Goal: Task Accomplishment & Management: Use online tool/utility

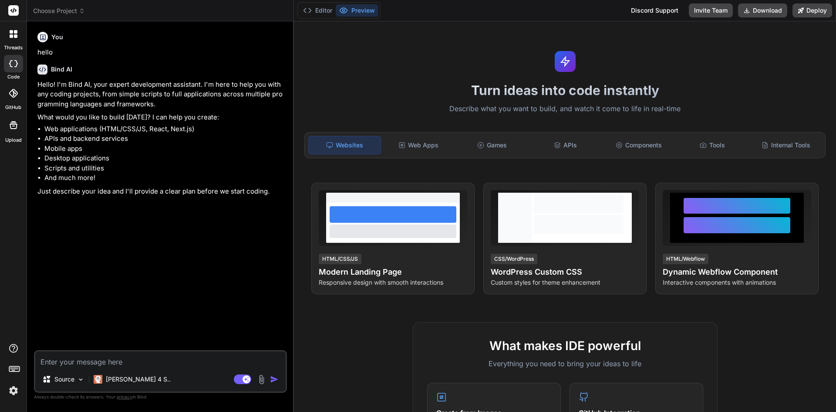
click at [15, 34] on icon at bounding box center [14, 34] width 8 height 8
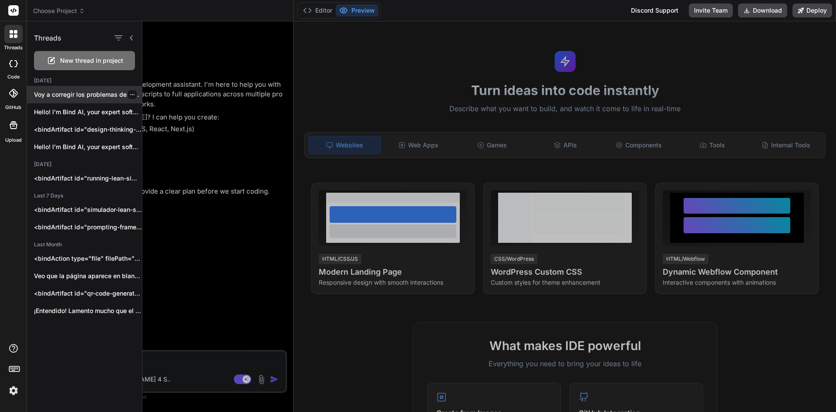
click at [98, 98] on p "Voy a corregir los problemas de visualización..." at bounding box center [88, 94] width 108 height 9
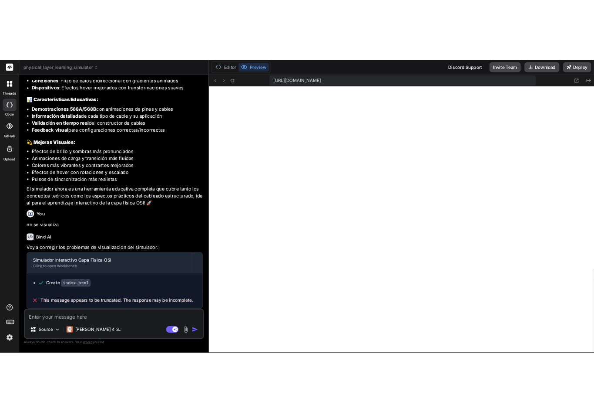
scroll to position [273, 0]
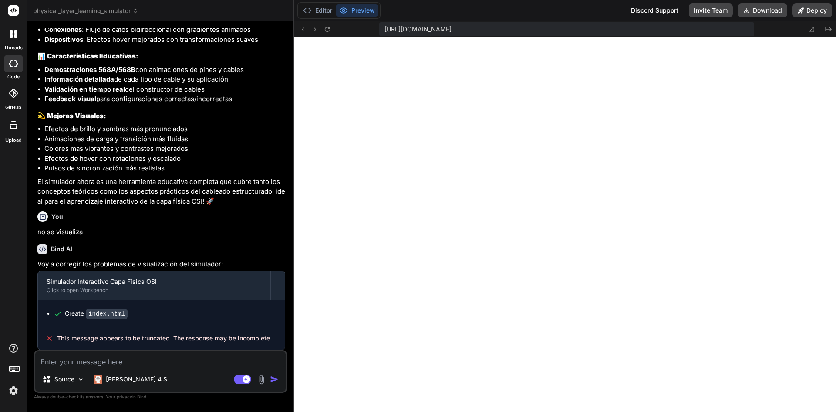
type textarea "x"
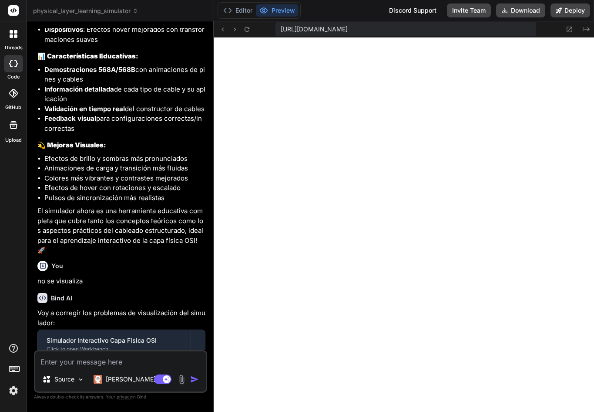
scroll to position [389, 0]
click at [107, 358] on textarea at bounding box center [120, 359] width 171 height 16
paste textarea "headless?version=1.6.1:1 The resource [URL][DOMAIN_NAME] was preloaded using li…"
type textarea "headless?version=1.6.1:1 The resource [URL][DOMAIN_NAME] was preloaded using li…"
type textarea "x"
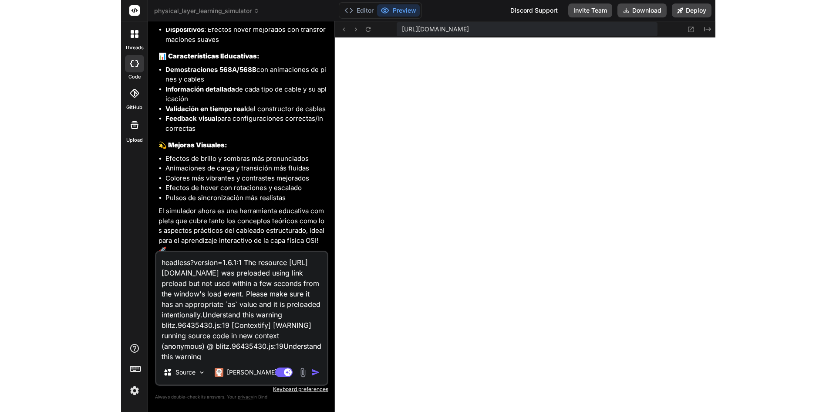
scroll to position [405, 0]
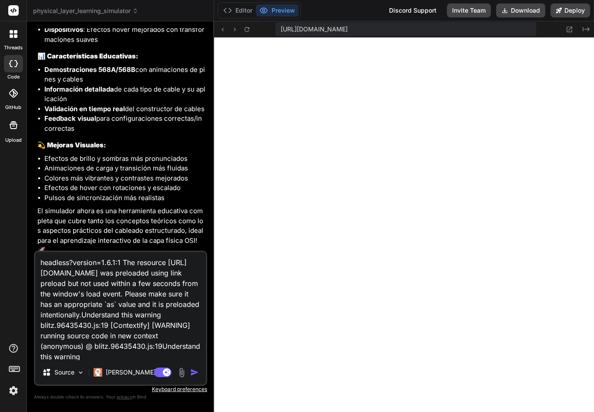
type textarea "headless?version=1.6.1:1 The resource [URL][DOMAIN_NAME] was preloaded using li…"
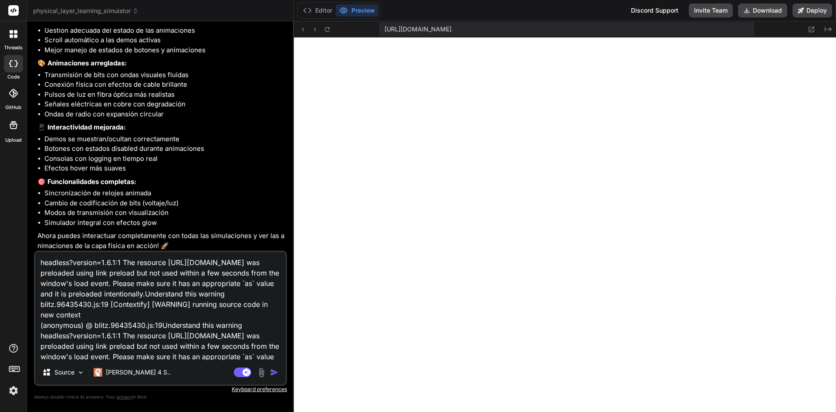
scroll to position [567, 0]
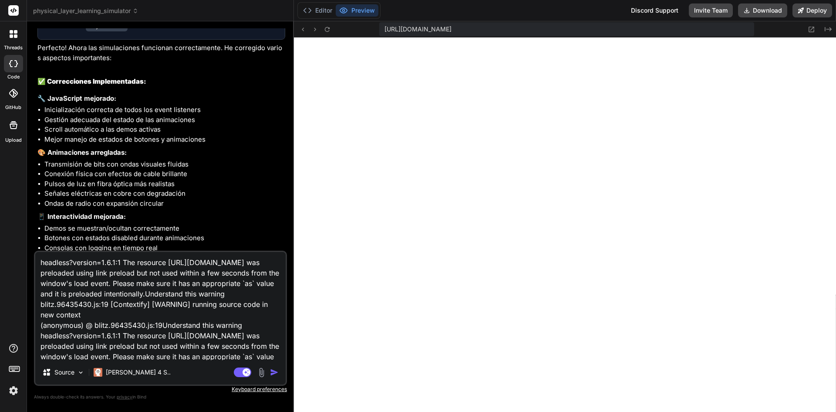
click at [16, 37] on icon at bounding box center [15, 35] width 3 height 3
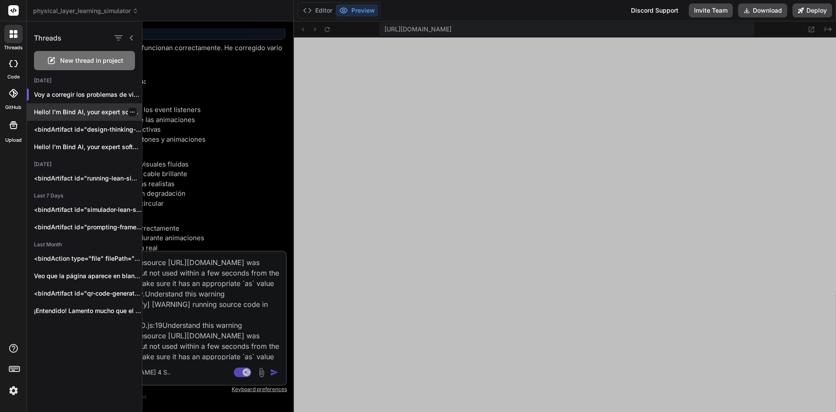
click at [64, 113] on p "Hello! I'm Bind AI, your expert software..." at bounding box center [88, 112] width 108 height 9
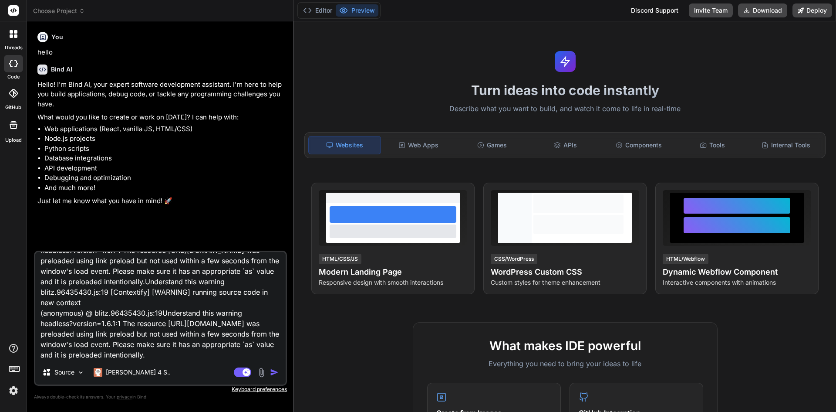
scroll to position [0, 0]
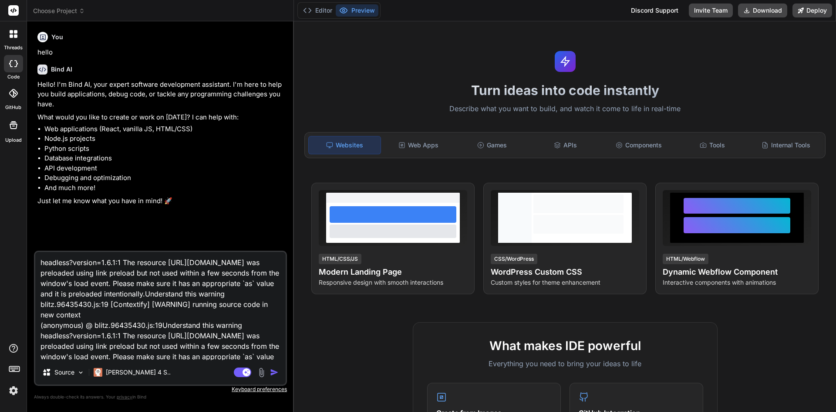
click at [15, 37] on icon at bounding box center [15, 35] width 3 height 3
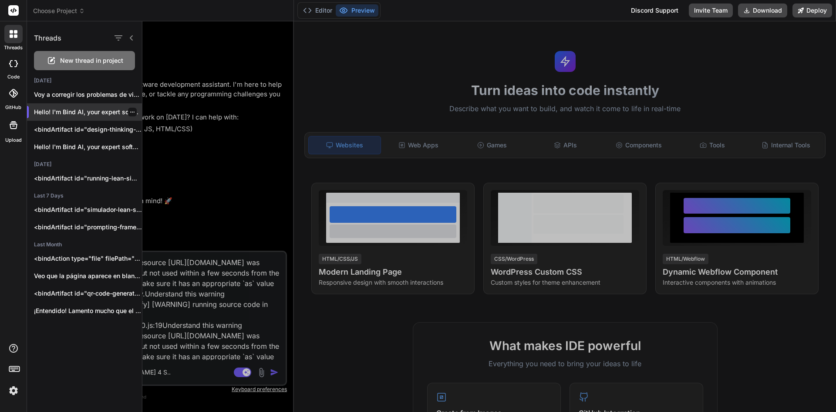
click at [135, 115] on p "Hello! I'm Bind AI, your expert software..." at bounding box center [88, 112] width 108 height 9
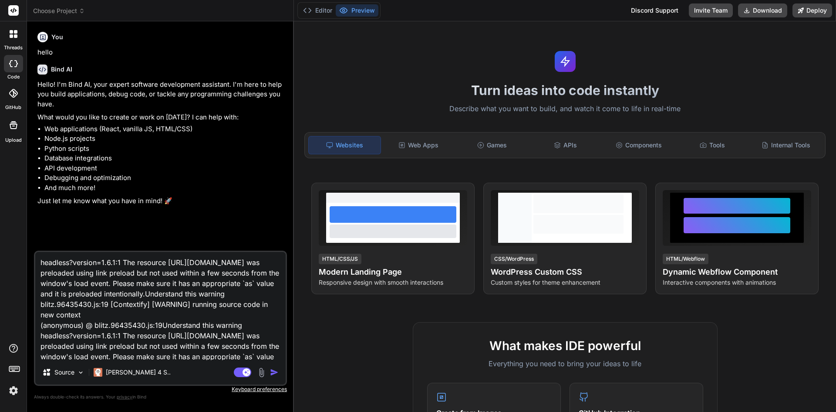
click at [16, 41] on div at bounding box center [13, 34] width 18 height 18
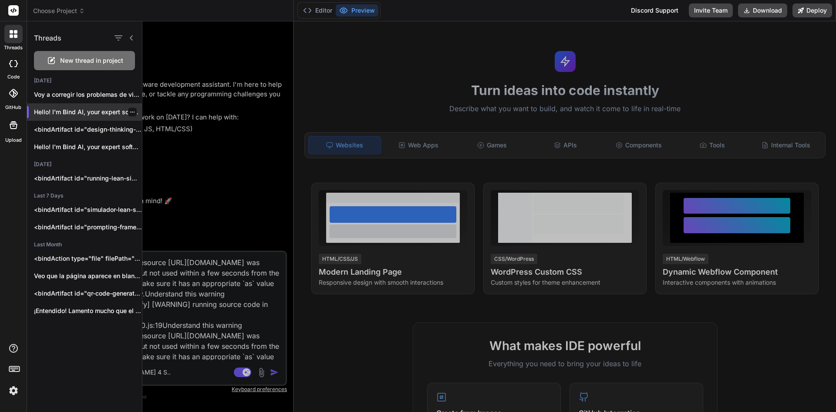
click at [130, 113] on icon "button" at bounding box center [132, 111] width 5 height 5
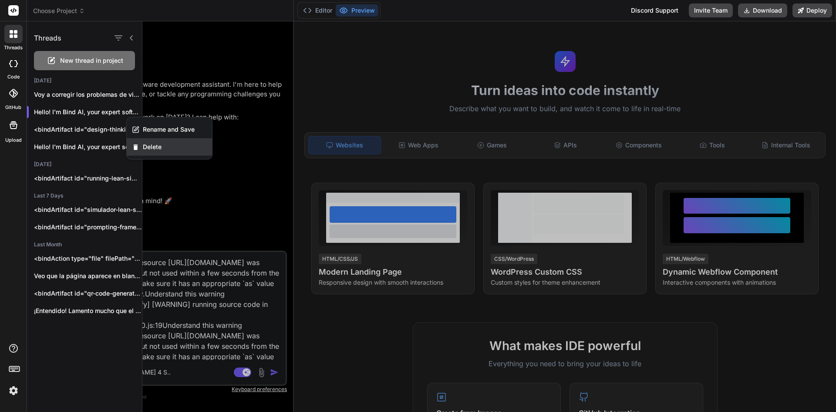
click at [147, 145] on span "Delete" at bounding box center [152, 146] width 19 height 9
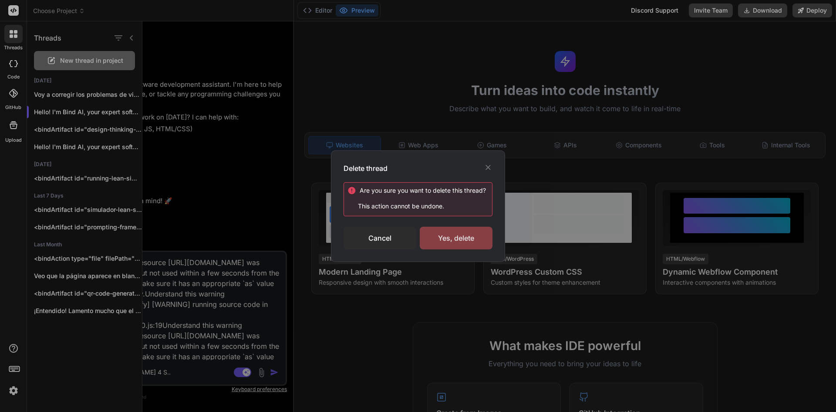
click at [463, 233] on div "Yes, delete" at bounding box center [456, 237] width 73 height 23
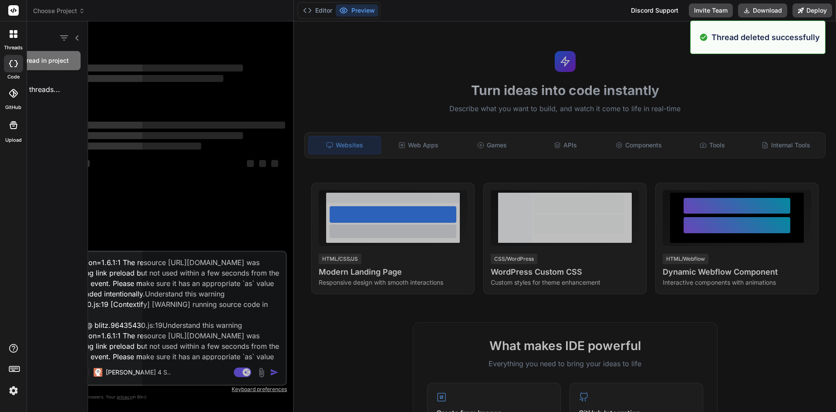
scroll to position [2209, 0]
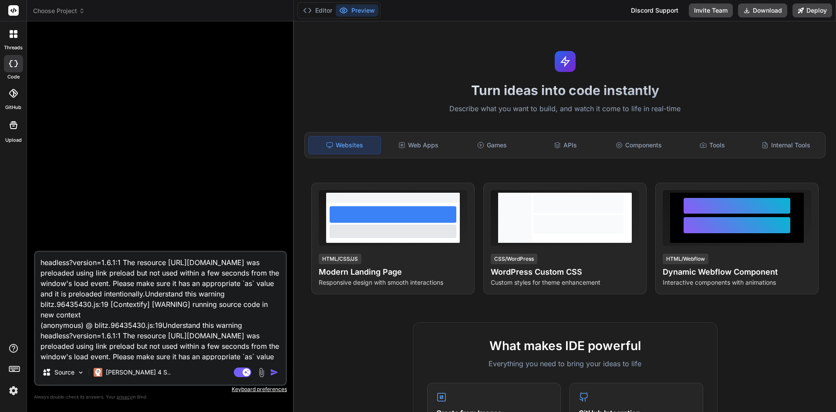
click at [12, 30] on icon at bounding box center [11, 31] width 3 height 3
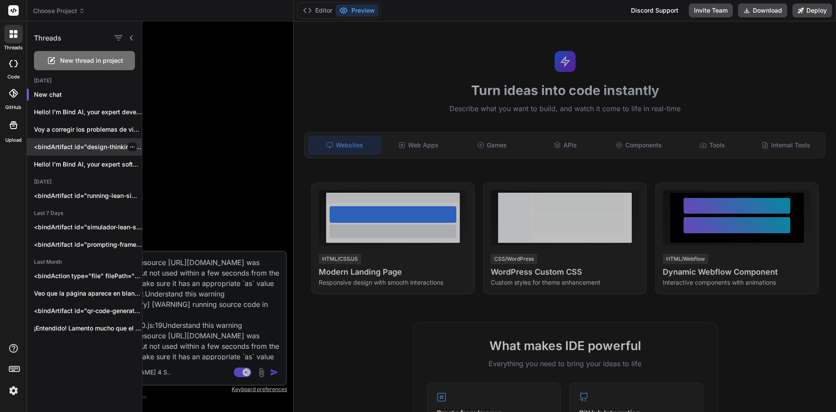
click at [81, 147] on p "<bindArtifact id="design-thinking-simulator" title="Simulador Interactivo de De…" at bounding box center [88, 146] width 108 height 9
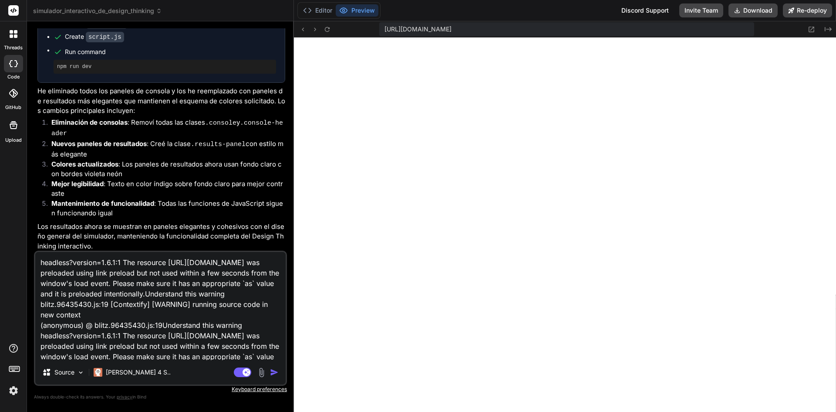
scroll to position [2565, 0]
type textarea "x"
click at [201, 358] on textarea "headless?version=1.6.1:1 The resource [URL][DOMAIN_NAME] was preloaded using li…" at bounding box center [160, 306] width 250 height 108
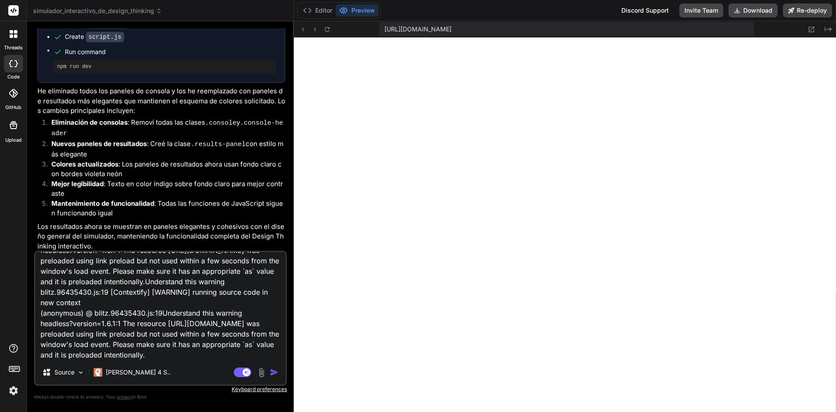
scroll to position [0, 0]
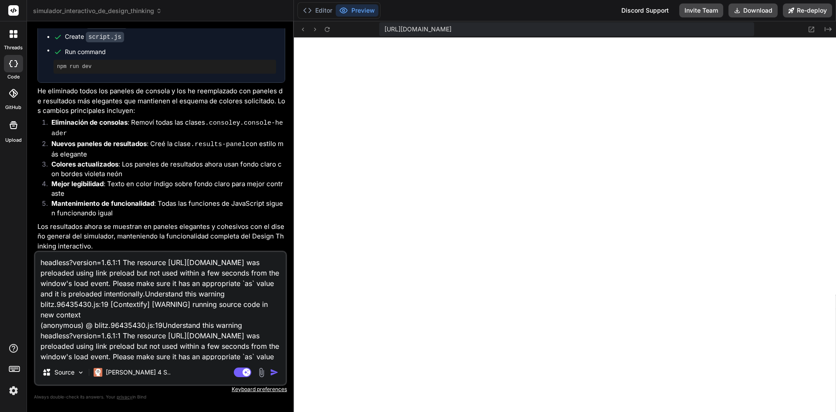
drag, startPoint x: 177, startPoint y: 357, endPoint x: 0, endPoint y: 228, distance: 218.8
click at [0, 228] on div "threads code GitHub Upload simulador_interactivo_de_design_thinking Created wit…" at bounding box center [418, 206] width 836 height 412
type textarea "e"
type textarea "x"
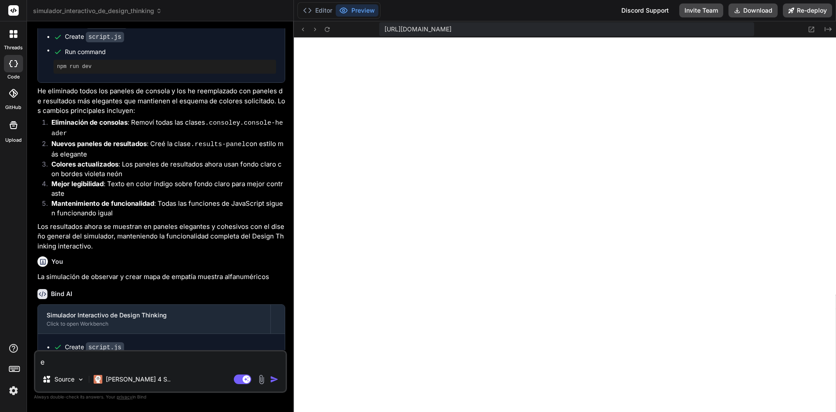
type textarea "en"
type textarea "x"
type textarea "en"
type textarea "x"
type textarea "en e"
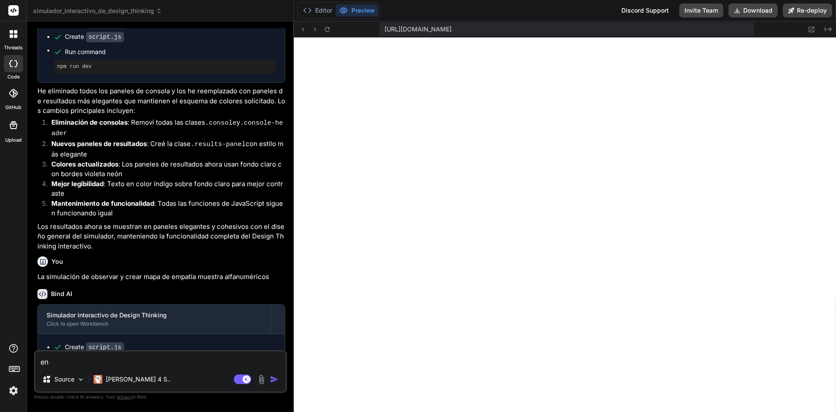
type textarea "x"
type textarea "en el"
type textarea "x"
type textarea "en el"
type textarea "x"
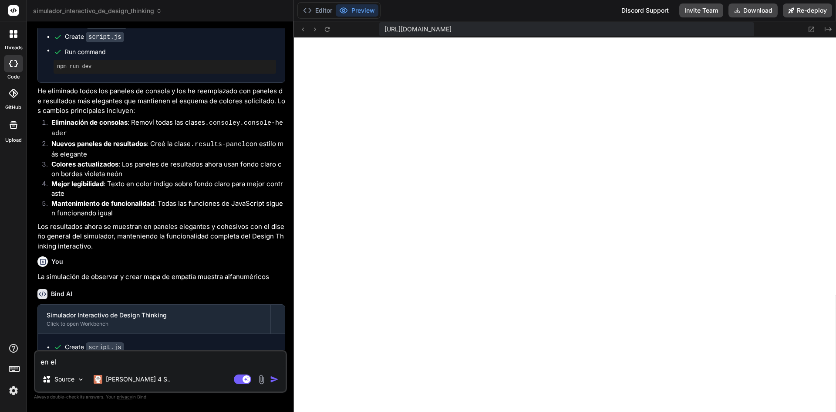
type textarea "en el m"
type textarea "x"
type textarea "en el ma"
type textarea "x"
type textarea "en el map"
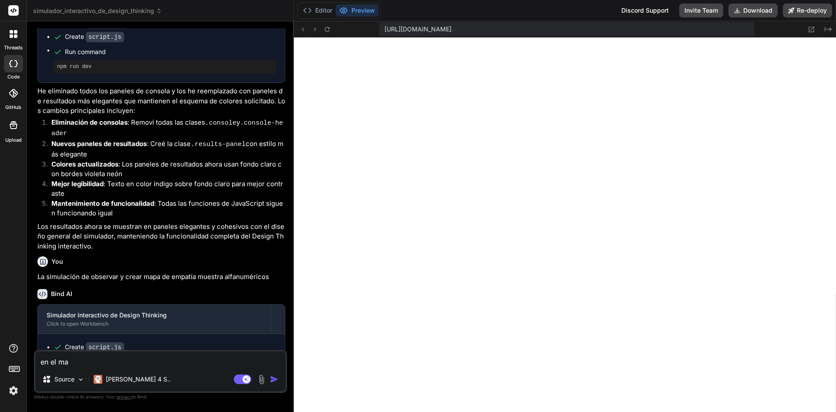
type textarea "x"
type textarea "en el mapa"
type textarea "x"
type textarea "en el mapa"
type textarea "x"
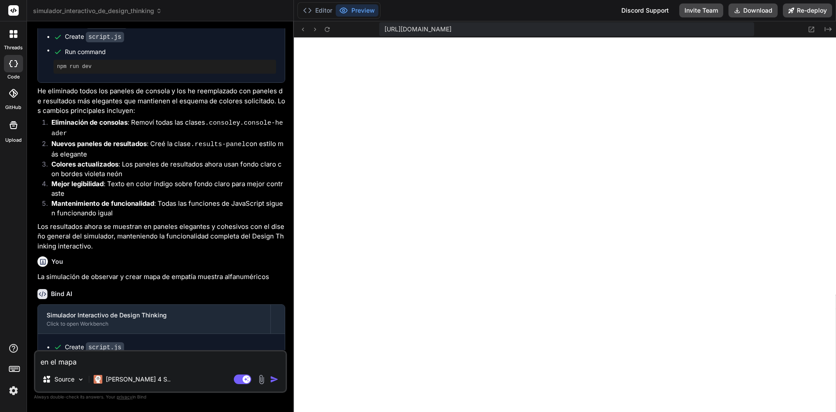
type textarea "en el mapa d"
type textarea "x"
type textarea "en el mapa de"
type textarea "x"
type textarea "en el mapa de"
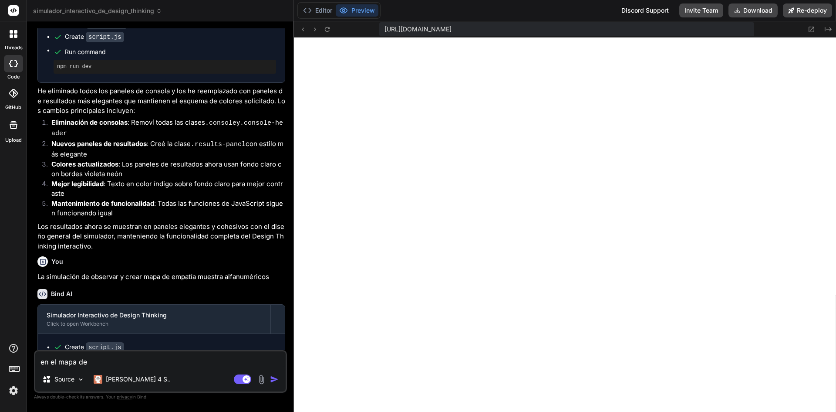
type textarea "x"
type textarea "en el mapa de e"
type textarea "x"
type textarea "en el mapa de em"
type textarea "x"
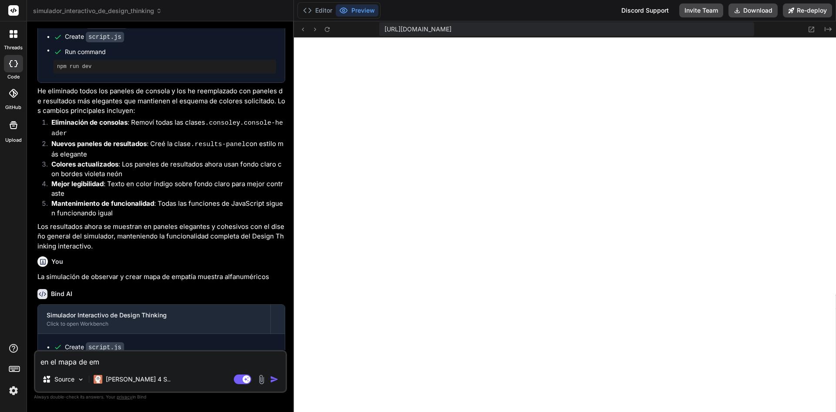
type textarea "en el mapa de emp"
type textarea "x"
type textarea "en el mapa de empa"
type textarea "x"
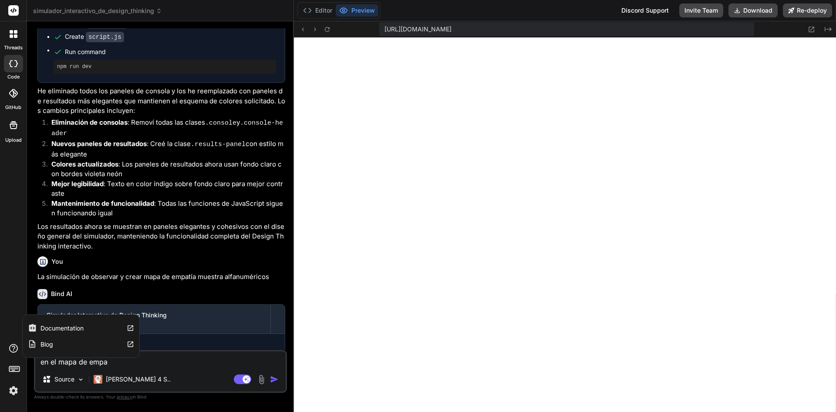
drag, startPoint x: 116, startPoint y: 362, endPoint x: 0, endPoint y: 347, distance: 116.8
click at [0, 347] on div "threads code GitHub Upload Documentation Blog simulador_interactivo_de_design_t…" at bounding box center [418, 206] width 836 height 412
type textarea "c"
type textarea "x"
type textarea "cu"
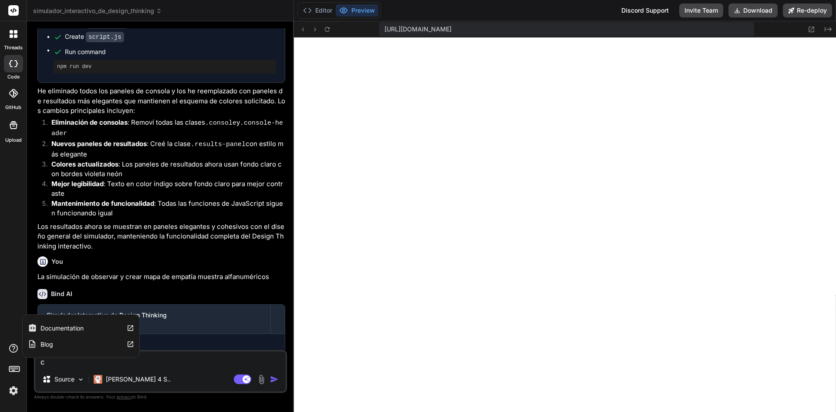
type textarea "x"
type textarea "cua"
type textarea "x"
type textarea "cuan"
type textarea "x"
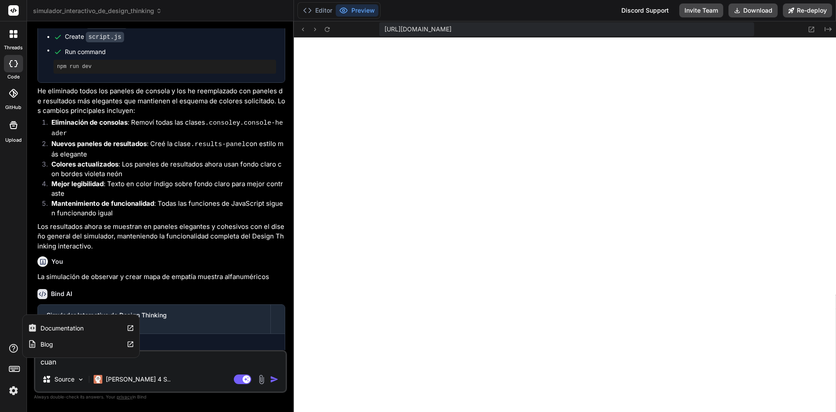
type textarea "cuand"
type textarea "x"
type textarea "cuando"
type textarea "x"
type textarea "cuando"
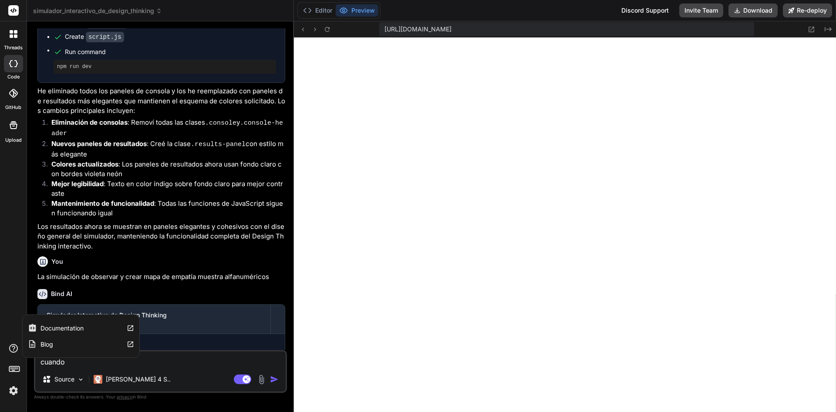
type textarea "x"
type textarea "cuando s"
type textarea "x"
type textarea "cuando se"
type textarea "x"
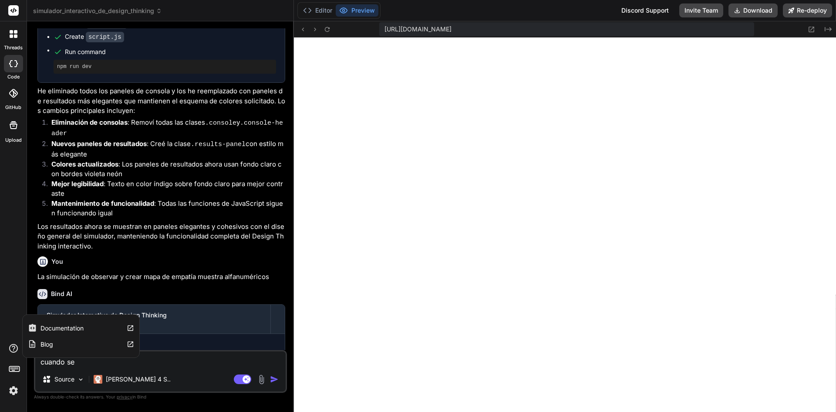
type textarea "cuando se"
type textarea "x"
type textarea "cuando se p"
type textarea "x"
type textarea "cuando se pu"
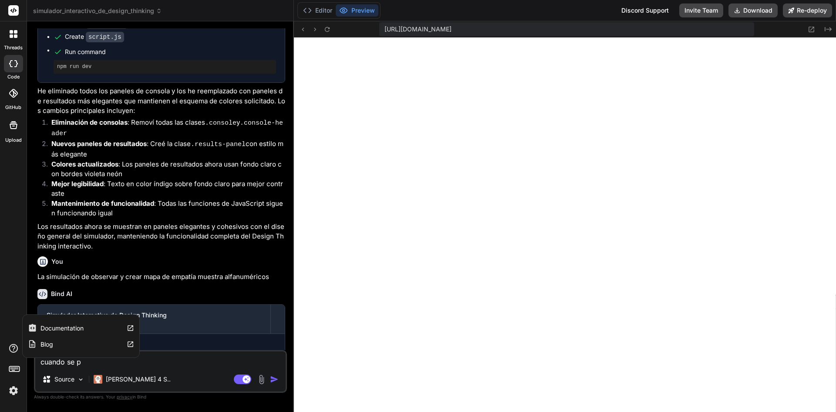
type textarea "x"
type textarea "cuando se pul"
type textarea "x"
type textarea "cuando se puls"
type textarea "x"
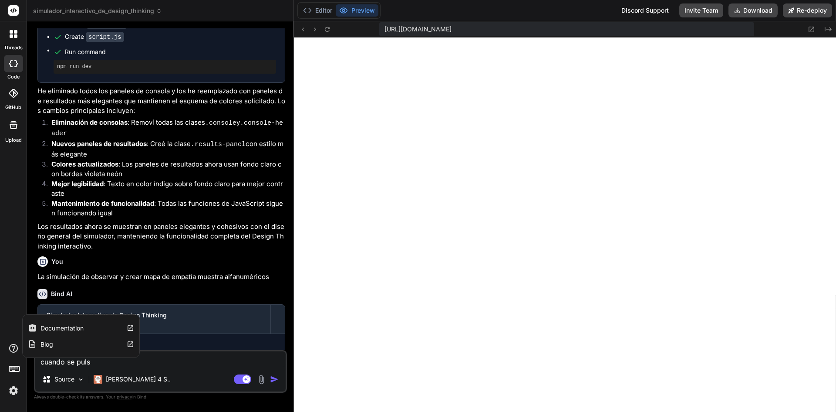
type textarea "cuando se pulsa"
type textarea "x"
type textarea "cuando se pulsa"
type textarea "x"
type textarea "cuando se pulsa c"
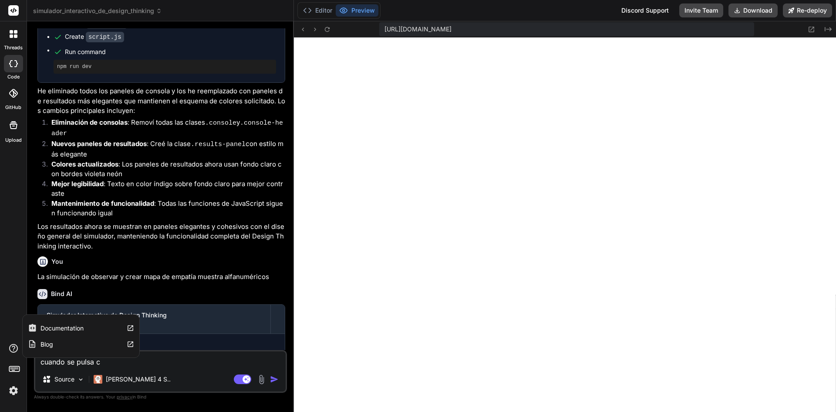
type textarea "x"
type textarea "cuando se pulsa cr"
type textarea "x"
type textarea "cuando se pulsa cre"
type textarea "x"
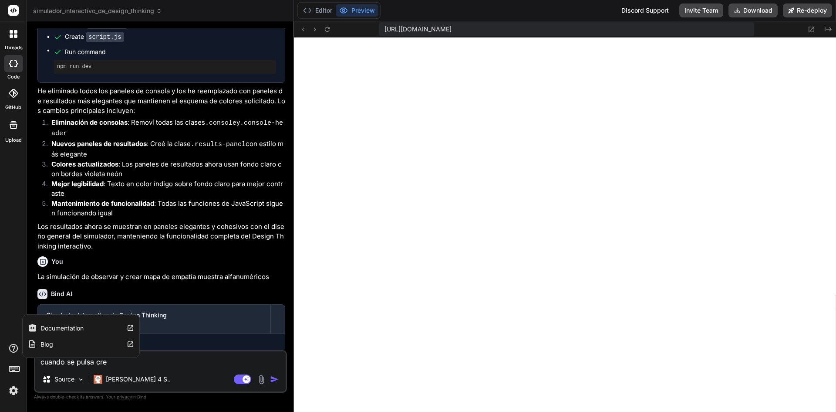
type textarea "cuando se pulsa crea"
type textarea "x"
type textarea "cuando se pulsa crear"
type textarea "x"
type textarea "cuando se pulsa crear"
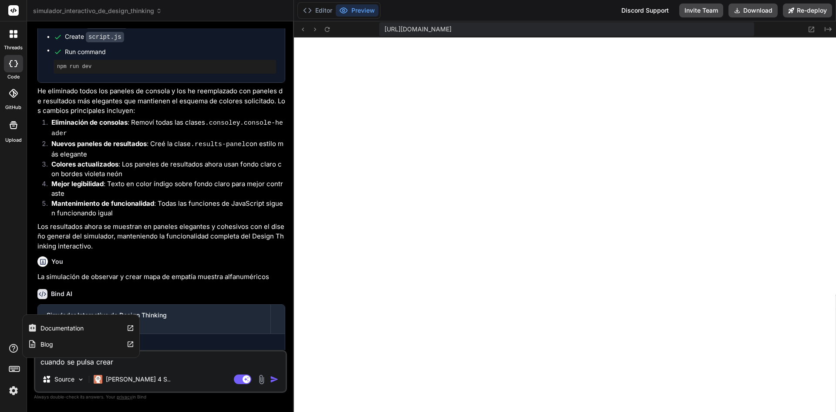
type textarea "x"
type textarea "cuando se pulsa crear m"
type textarea "x"
type textarea "cuando se pulsa crear ma"
type textarea "x"
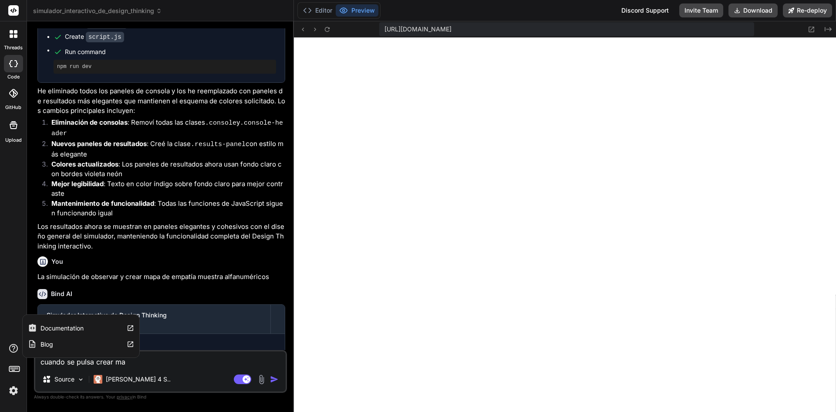
type textarea "cuando se pulsa crear map"
type textarea "x"
type textarea "cuando se pulsa crear mapa"
type textarea "x"
type textarea "cuando se pulsa crear mapa"
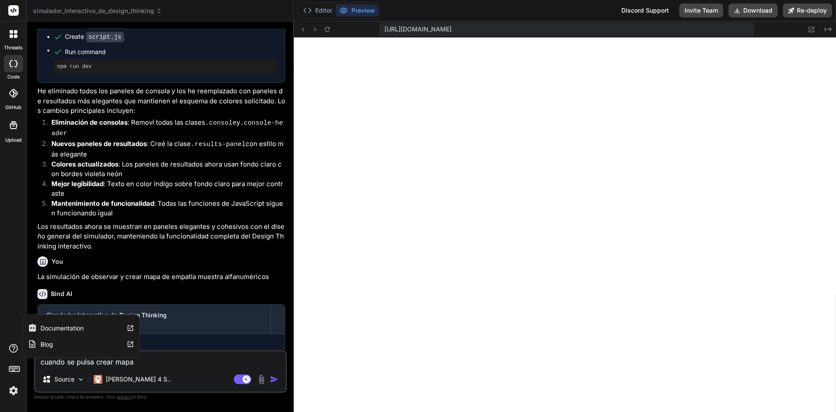
type textarea "x"
type textarea "cuando se pulsa crear mapa d"
type textarea "x"
type textarea "cuando se pulsa crear mapa de"
type textarea "x"
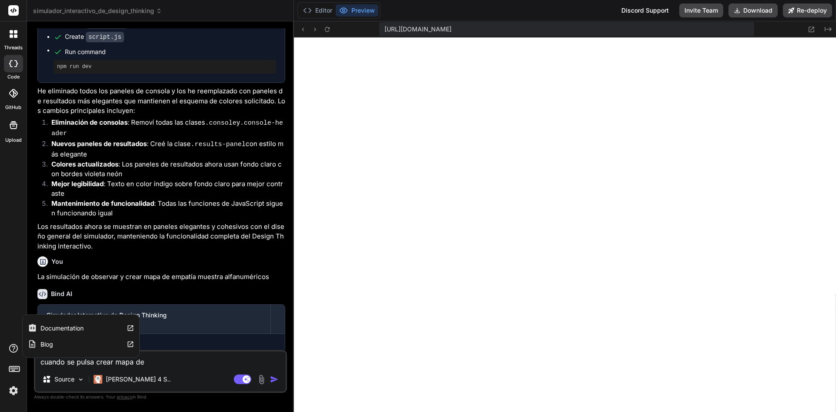
type textarea "cuando se pulsa crear mapa de"
type textarea "x"
type textarea "cuando se pulsa crear mapa de e"
type textarea "x"
type textarea "cuando se pulsa crear mapa de em"
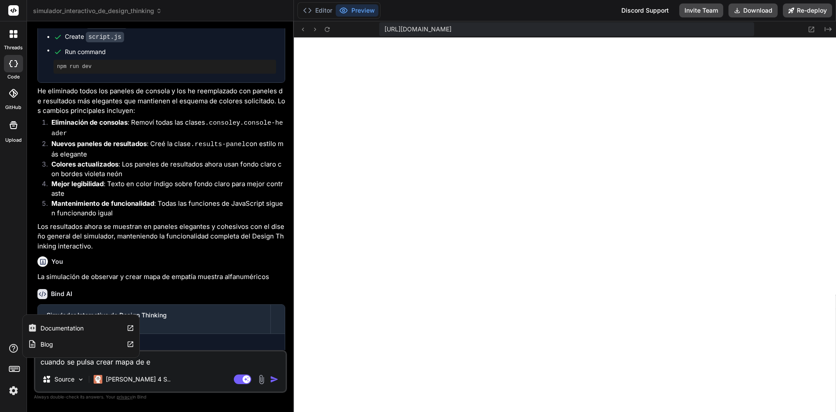
type textarea "x"
type textarea "cuando se pulsa crear mapa de emn"
type textarea "x"
type textarea "cuando se pulsa crear mapa de emnp"
type textarea "x"
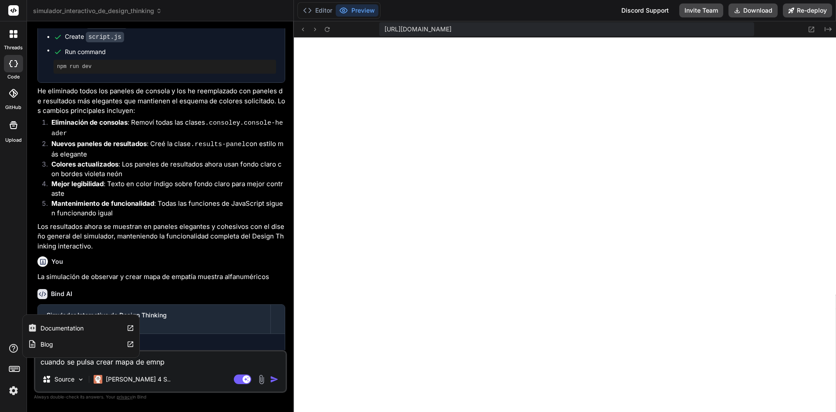
type textarea "cuando se pulsa crear mapa de emn"
type textarea "x"
type textarea "cuando se pulsa crear mapa de em"
type textarea "x"
type textarea "cuando se pulsa crear mapa de emp"
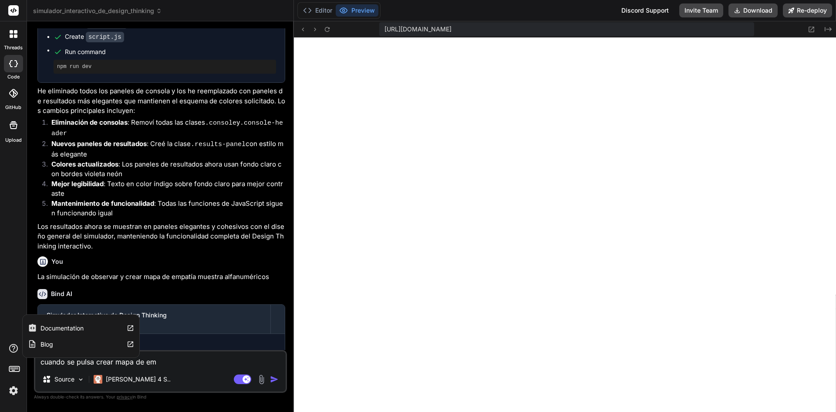
type textarea "x"
type textarea "cuando se pulsa crear mapa de empa"
type textarea "x"
type textarea "cuando se pulsa crear mapa de empar"
type textarea "x"
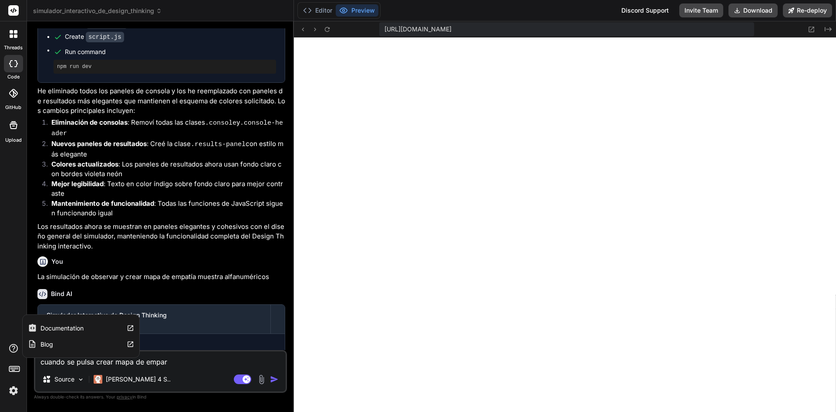
type textarea "cuando se pulsa crear mapa de empa"
type textarea "x"
type textarea "cuando se pulsa crear mapa de empat"
type textarea "x"
type textarea "cuando se pulsa crear mapa de empatí"
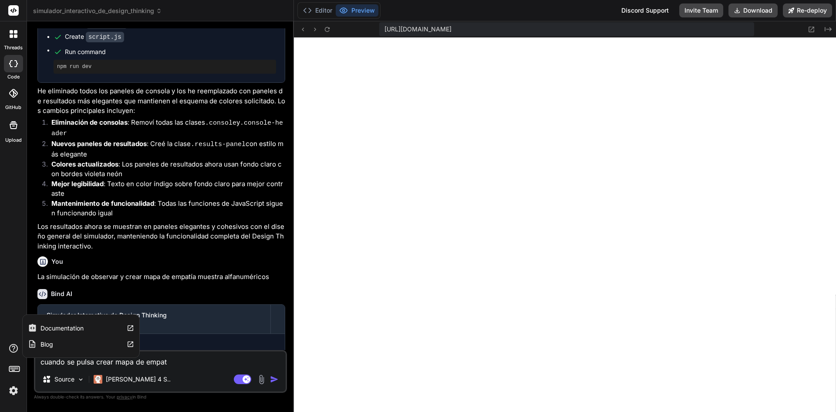
type textarea "x"
type textarea "cuando se pulsa crear mapa de empatía"
type textarea "x"
type textarea "cuando se pulsa crear mapa de empatía"
type textarea "x"
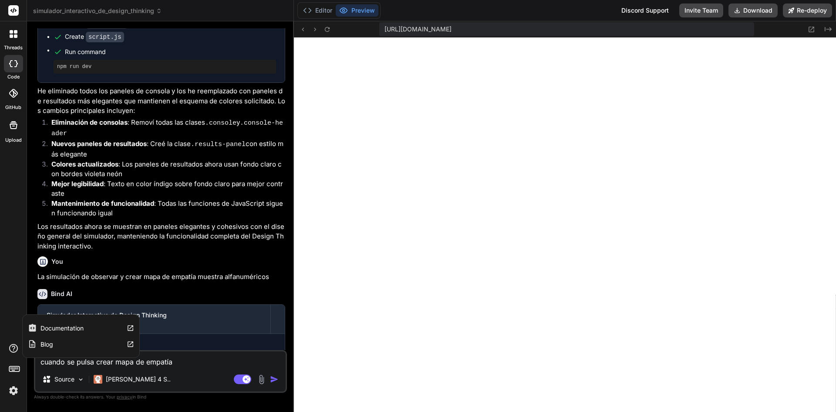
type textarea "cuando se pulsa crear mapa de empatía e"
type textarea "x"
type textarea "cuando se pulsa crear mapa de empatía en"
type textarea "x"
type textarea "cuando se pulsa crear mapa de empatía en"
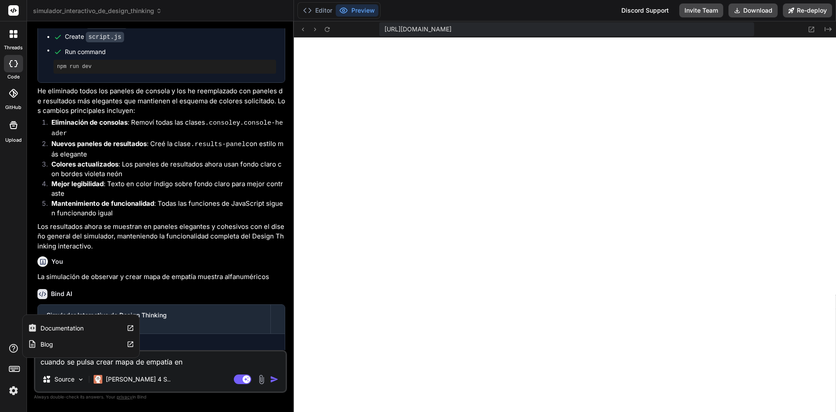
type textarea "x"
type textarea "cuando se pulsa crear mapa de empatía en l"
type textarea "x"
type textarea "cuando se pulsa crear mapa de empatía en la"
type textarea "x"
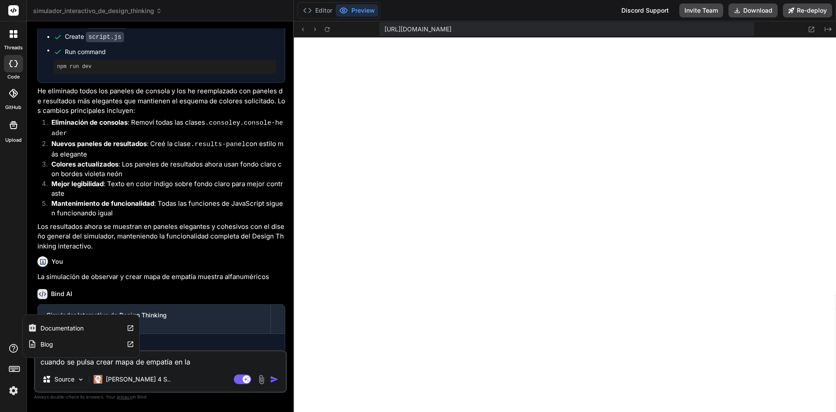
type textarea "cuando se pulsa crear mapa de empatía en la"
type textarea "x"
type textarea "cuando se pulsa crear mapa de empatía en la c"
type textarea "x"
type textarea "cuando se pulsa crear mapa de empatía en la co"
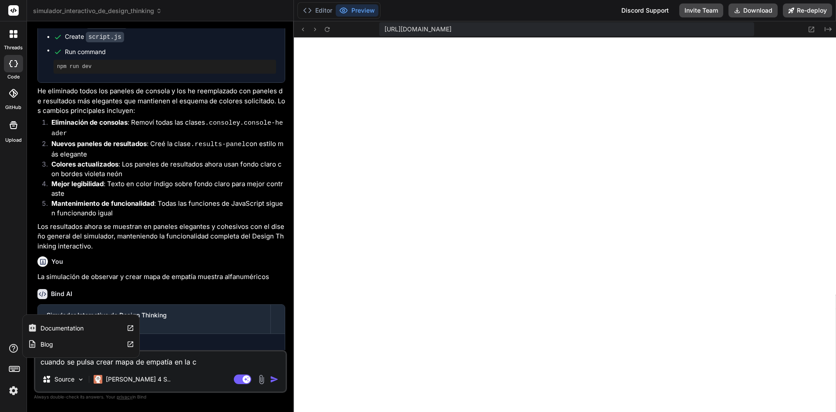
type textarea "x"
type textarea "cuando se pulsa crear mapa de empatía en la con"
type textarea "x"
type textarea "cuando se pulsa crear mapa de empatía en la cons"
type textarea "x"
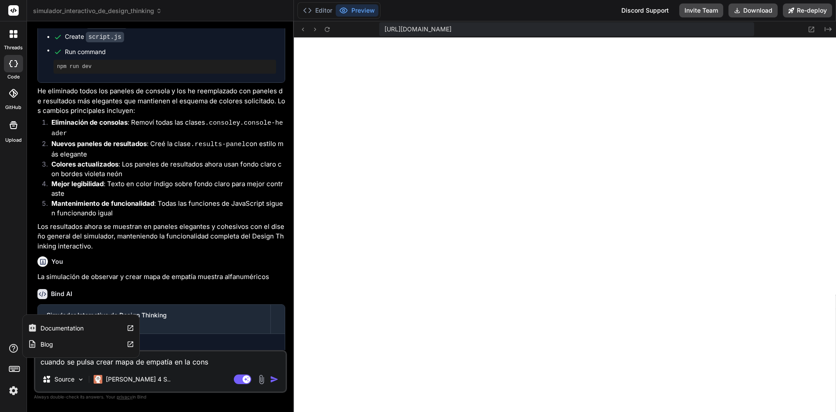
type textarea "cuando se pulsa crear mapa de empatía en la conso"
type textarea "x"
type textarea "cuando se pulsa crear mapa de empatía en la consol"
type textarea "x"
type textarea "cuando se pulsa crear mapa de empatía en la consola"
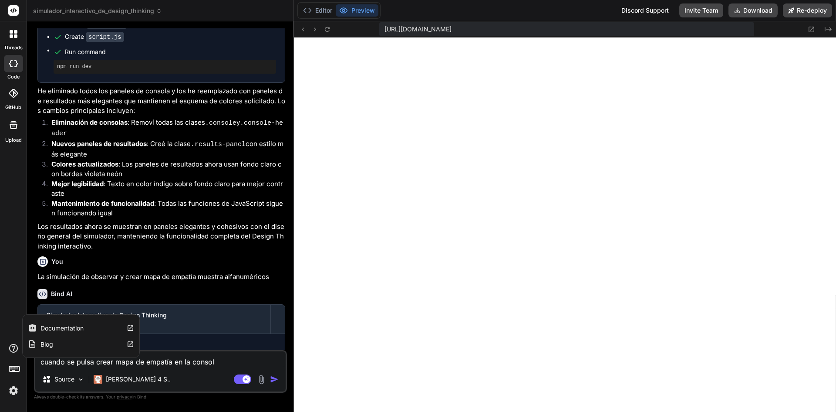
type textarea "x"
type textarea "cuando se pulsa crear mapa de empatía en la consola"
type textarea "x"
type textarea "cuando se pulsa crear mapa de empatía en la consola s"
type textarea "x"
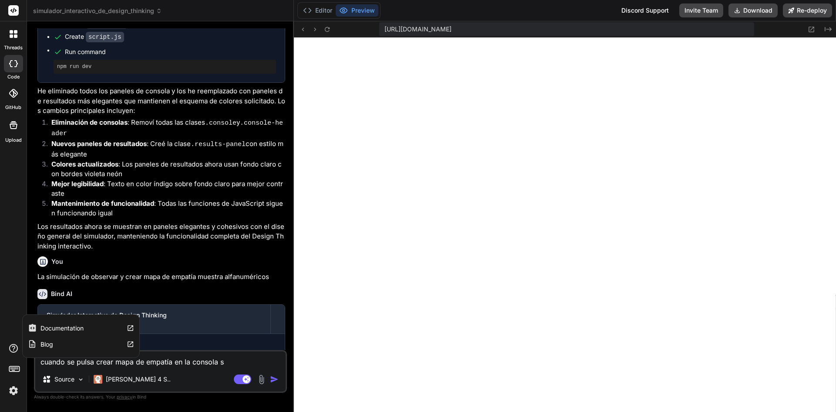
type textarea "cuando se pulsa crear mapa de empatía en la consola sa"
type textarea "x"
type textarea "cuando se pulsa crear mapa de empatía en la consola sal"
type textarea "x"
type textarea "cuando se pulsa crear mapa de empatía en la consola sale"
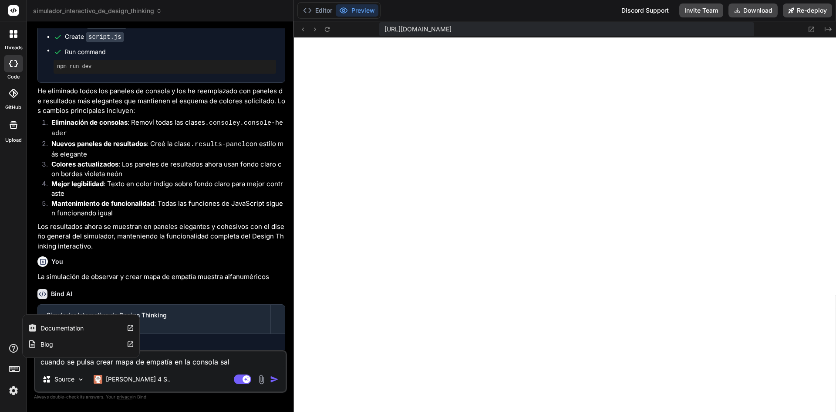
type textarea "x"
type textarea "cuando se pulsa crear mapa de empatía en la consola sale"
type textarea "x"
type textarea "cuando se pulsa crear mapa de empatía en la consola sale a"
type textarea "x"
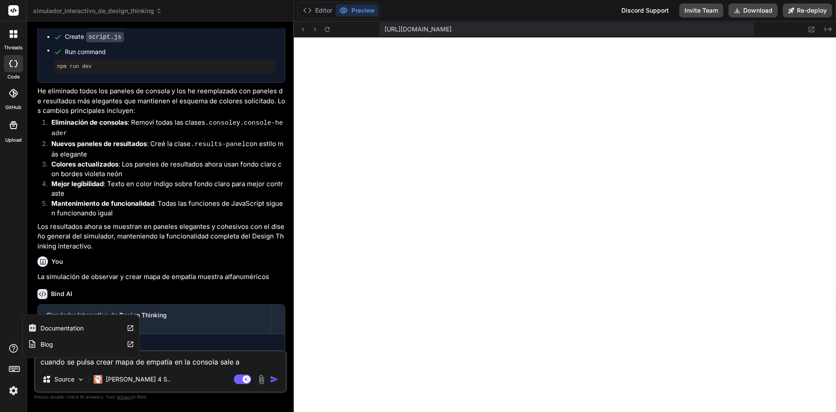
type textarea "cuando se pulsa crear mapa de empatía en la consola sale al"
type textarea "x"
type textarea "cuando se pulsa crear mapa de empatía en la consola sale alf"
type textarea "x"
type textarea "cuando se pulsa crear mapa de empatía en la consola sale alfa"
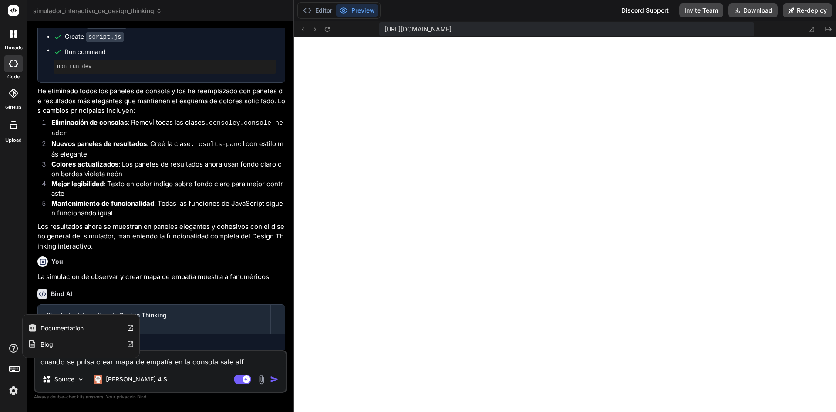
type textarea "x"
type textarea "cuando se pulsa crear mapa de empatía en la consola sale alfan"
type textarea "x"
type textarea "cuando se pulsa crear mapa de empatía en la consola sale alfanu"
type textarea "x"
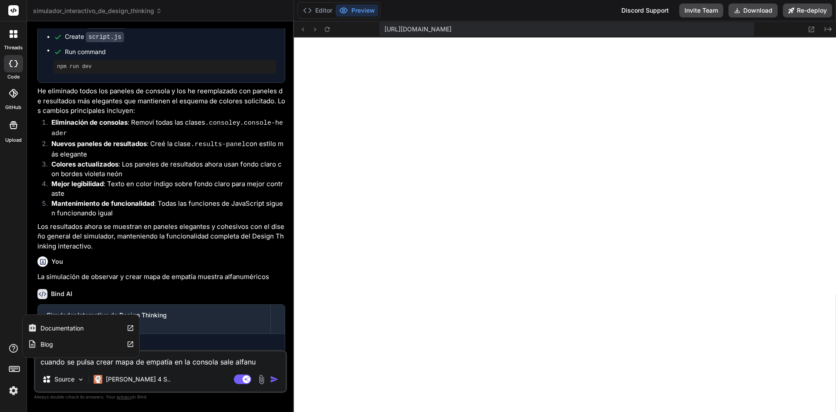
type textarea "cuando se pulsa crear mapa de empatía en la consola sale alfanum"
type textarea "x"
type textarea "cuando se pulsa crear mapa de empatía en la consola sale alfanume"
type textarea "x"
type textarea "cuando se pulsa crear mapa de empatía en la consola sale alfanumer"
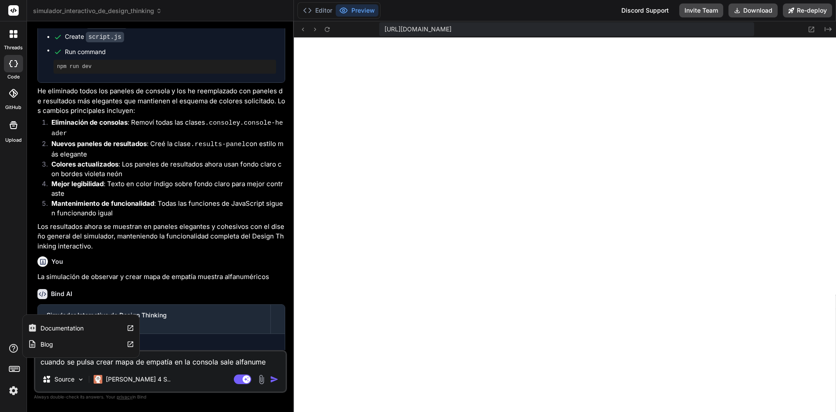
type textarea "x"
type textarea "cuando se pulsa crear mapa de empatía en la consola sale alfanumeri"
type textarea "x"
type textarea "cuando se pulsa crear mapa de empatía en la consola sale alfanumeric"
type textarea "x"
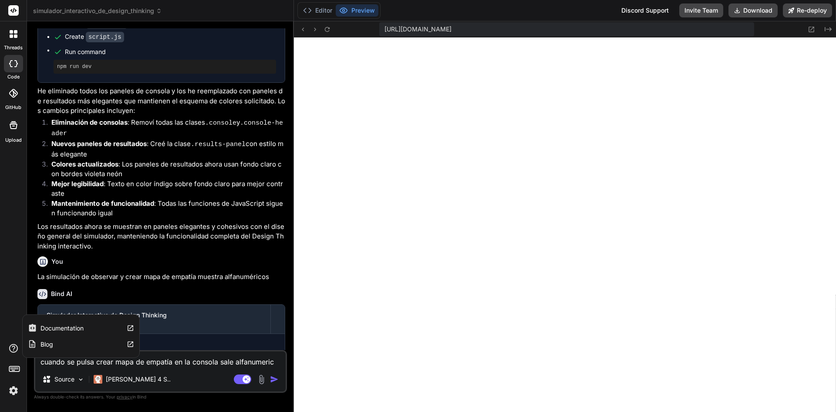
type textarea "cuando se pulsa crear mapa de empatía en la consola sale alfanumerico"
type textarea "x"
type textarea "cuando se pulsa crear mapa de empatía en la consola sale alfanumericos"
type textarea "x"
type textarea "cuando se pulsa crear mapa de empatía en la consola sale alfanumericos"
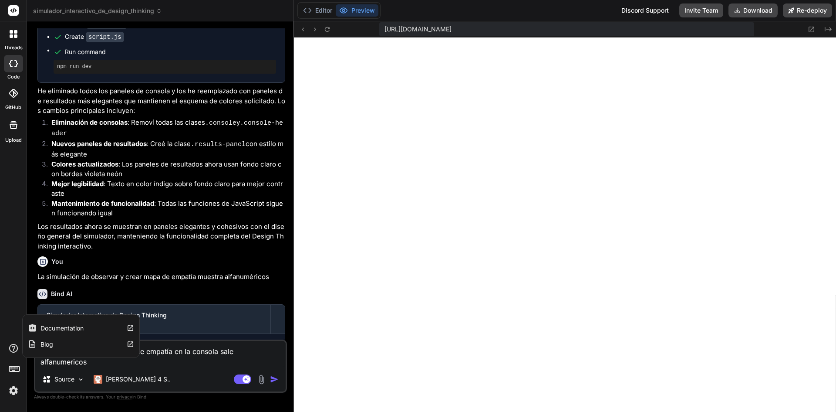
type textarea "x"
type textarea "cuando se pulsa crear mapa de empatía en la consola sale alfanumericos s"
type textarea "x"
type textarea "cuando se pulsa crear mapa de empatía en la consola sale alfanumericos si"
type textarea "x"
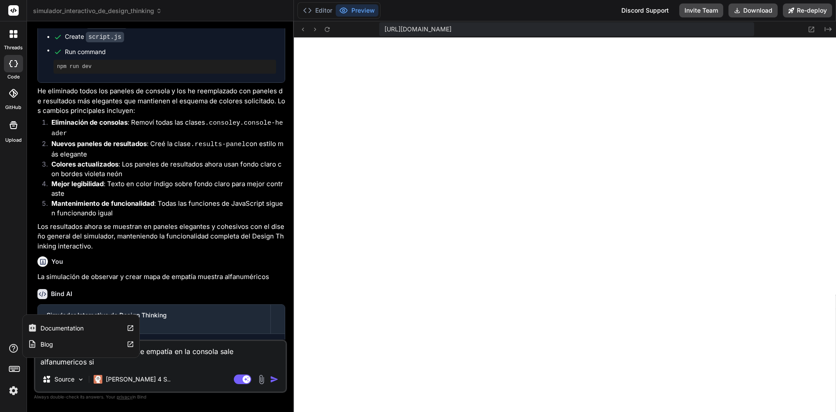
type textarea "cuando se pulsa crear mapa de empatía en la consola sale alfanumericos si"
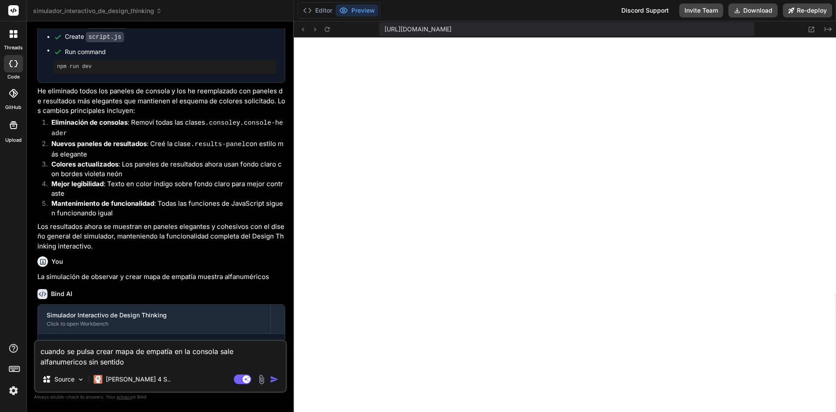
click at [271, 378] on img "button" at bounding box center [274, 379] width 9 height 9
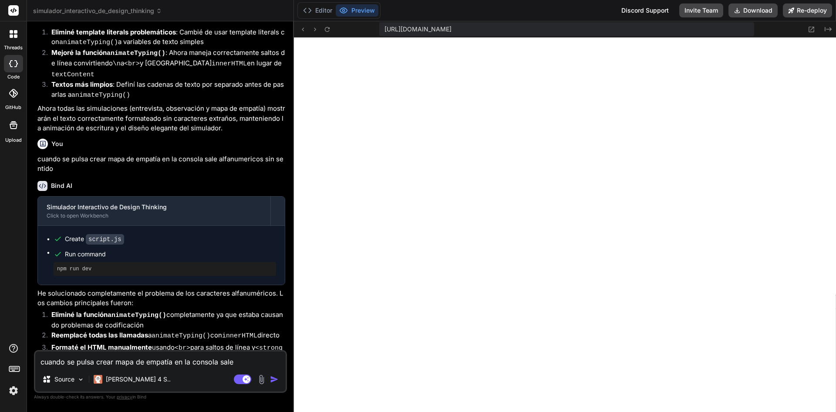
scroll to position [1098, 0]
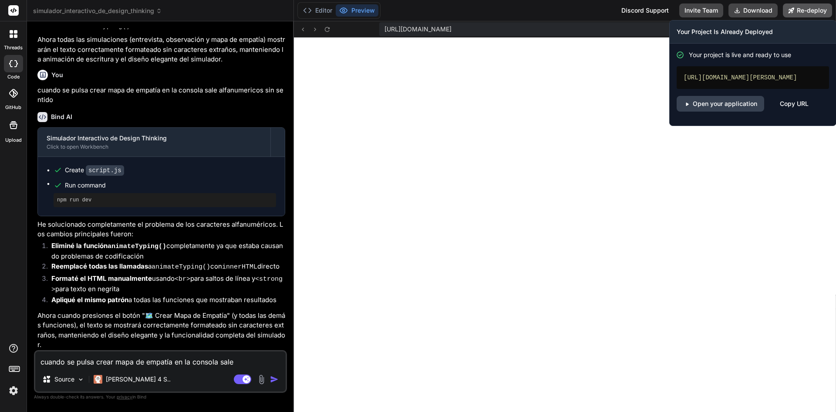
click at [798, 13] on button "Re-deploy" at bounding box center [807, 10] width 49 height 14
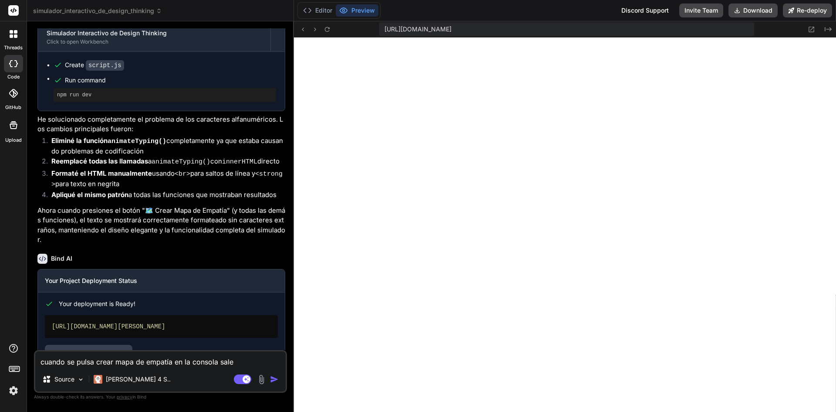
scroll to position [1226, 0]
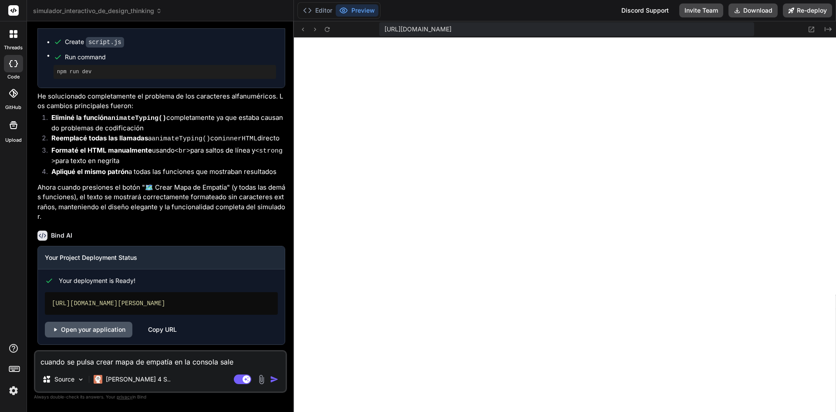
click at [120, 330] on link "Open your application" at bounding box center [89, 329] width 88 height 16
click at [16, 42] on div at bounding box center [13, 34] width 18 height 18
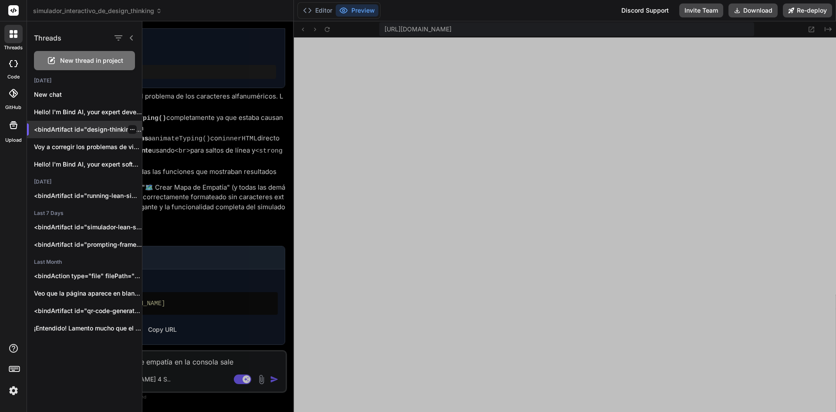
click at [130, 129] on icon "button" at bounding box center [132, 129] width 4 height 1
click at [181, 150] on span "Rename and Save" at bounding box center [169, 146] width 52 height 9
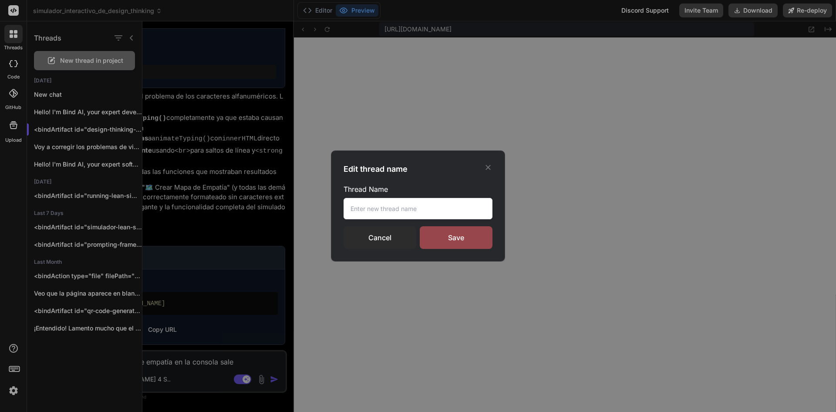
click at [401, 204] on input "text" at bounding box center [418, 208] width 149 height 21
click at [373, 218] on input "text" at bounding box center [418, 208] width 149 height 21
click at [378, 213] on input "text" at bounding box center [418, 208] width 149 height 21
click at [383, 209] on input "text" at bounding box center [418, 208] width 149 height 21
click at [383, 209] on input "d" at bounding box center [418, 208] width 149 height 21
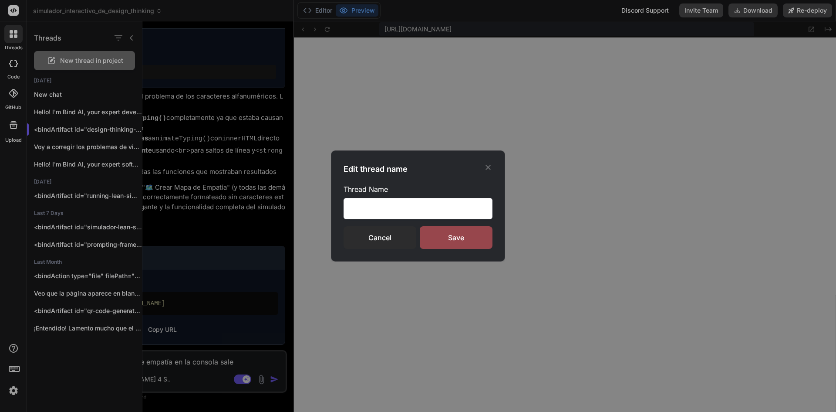
click at [399, 209] on input "ddsad" at bounding box center [418, 208] width 149 height 21
click at [446, 233] on div "Save" at bounding box center [456, 237] width 73 height 23
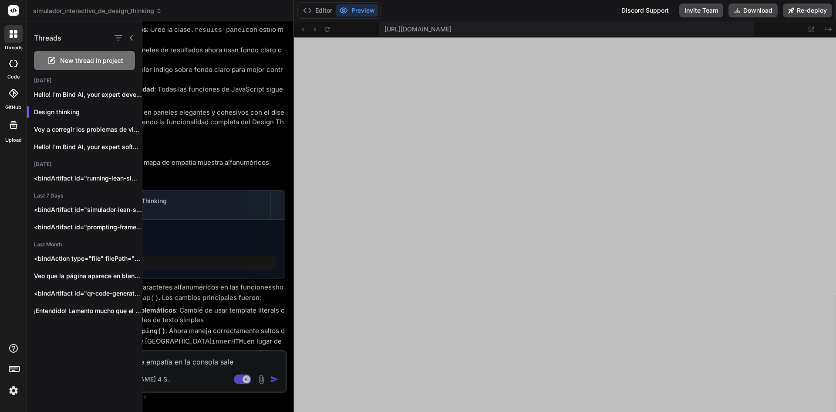
scroll to position [761, 0]
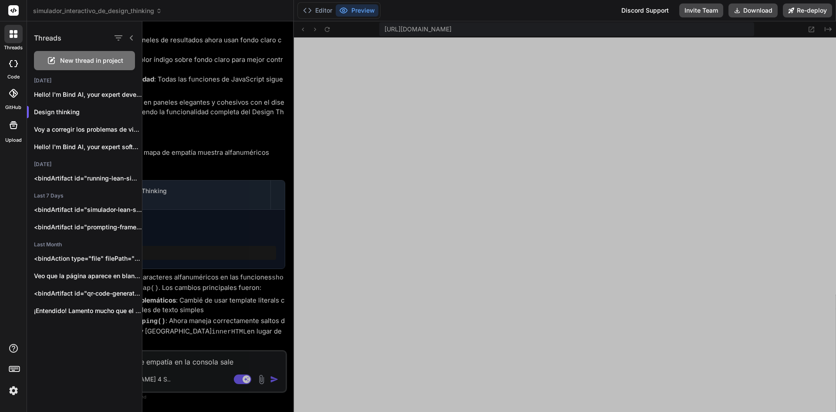
click at [560, 173] on div at bounding box center [489, 216] width 694 height 390
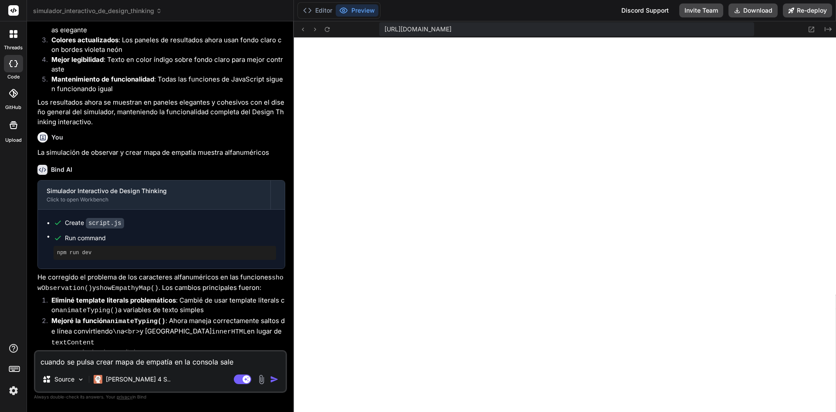
click at [13, 72] on div "code" at bounding box center [13, 65] width 27 height 29
click at [16, 68] on div at bounding box center [13, 63] width 19 height 17
click at [14, 102] on div at bounding box center [13, 93] width 19 height 19
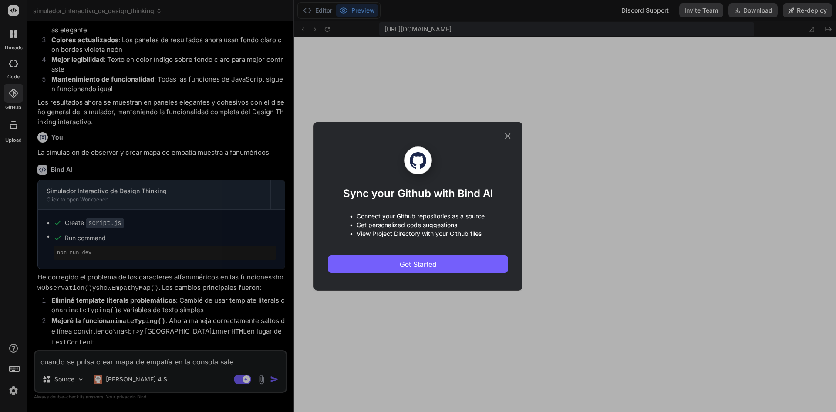
click at [507, 134] on icon at bounding box center [508, 136] width 10 height 10
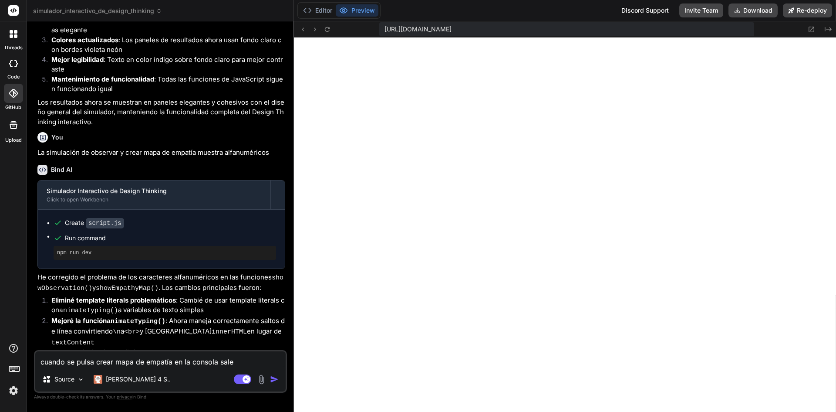
click at [14, 42] on div at bounding box center [13, 34] width 18 height 18
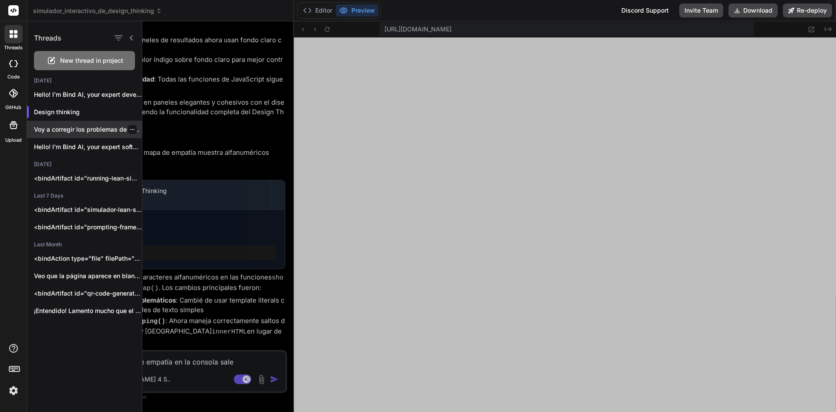
click at [90, 135] on div "Voy a corregir los problemas de visualización..." at bounding box center [84, 129] width 115 height 17
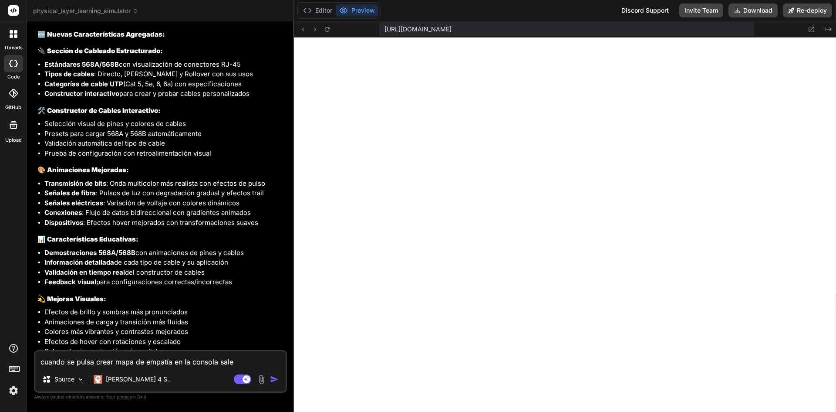
scroll to position [1151, 0]
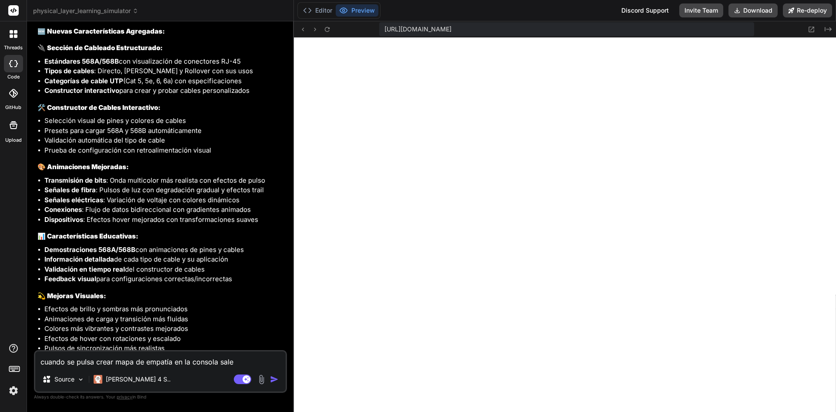
click at [15, 41] on div at bounding box center [13, 34] width 18 height 18
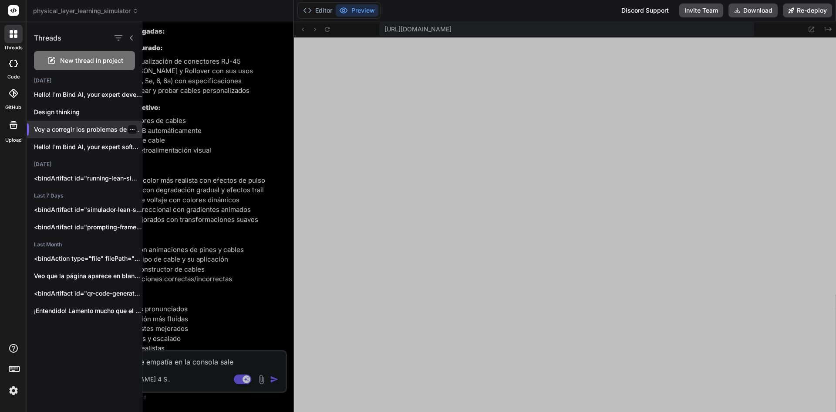
click at [130, 131] on icon "button" at bounding box center [132, 129] width 5 height 5
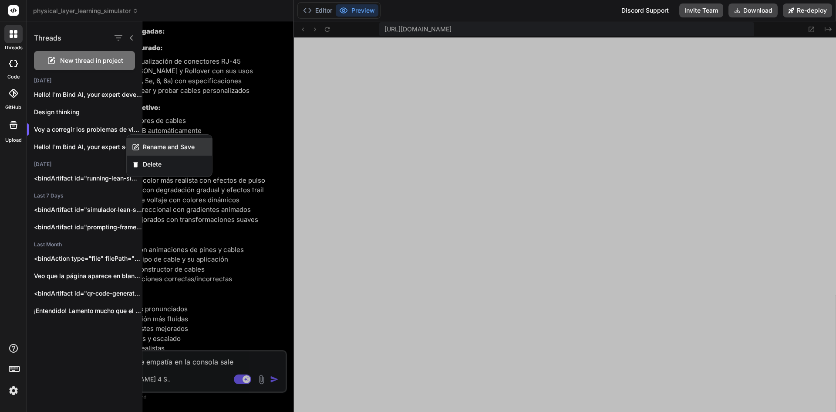
click at [179, 147] on span "Rename and Save" at bounding box center [169, 146] width 52 height 9
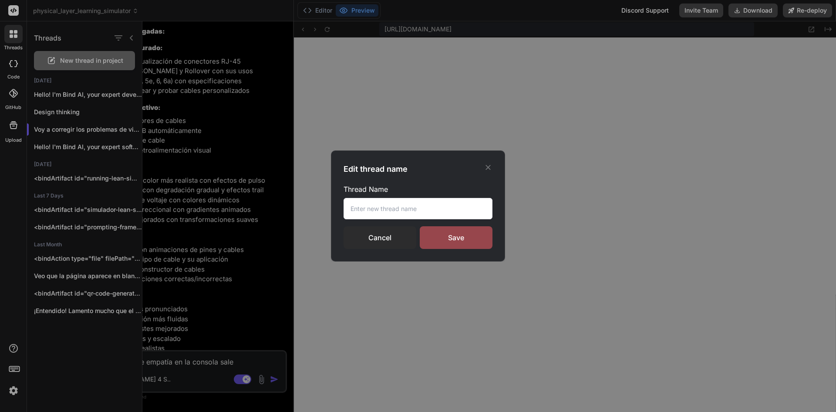
click at [452, 213] on input "text" at bounding box center [418, 208] width 149 height 21
click at [452, 236] on div "Save" at bounding box center [456, 237] width 73 height 23
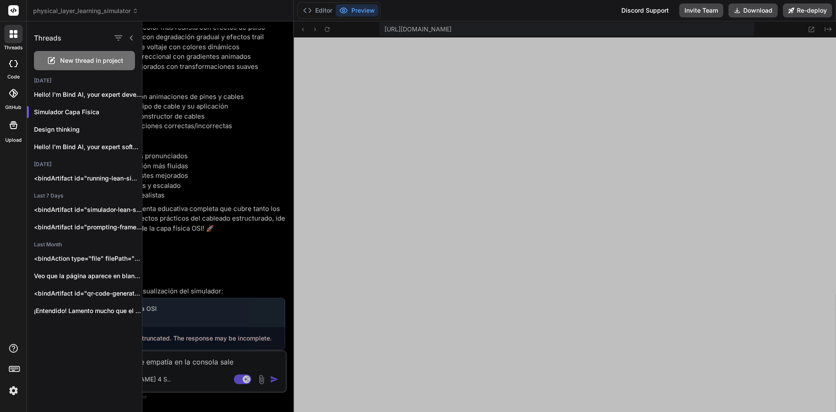
scroll to position [0, 0]
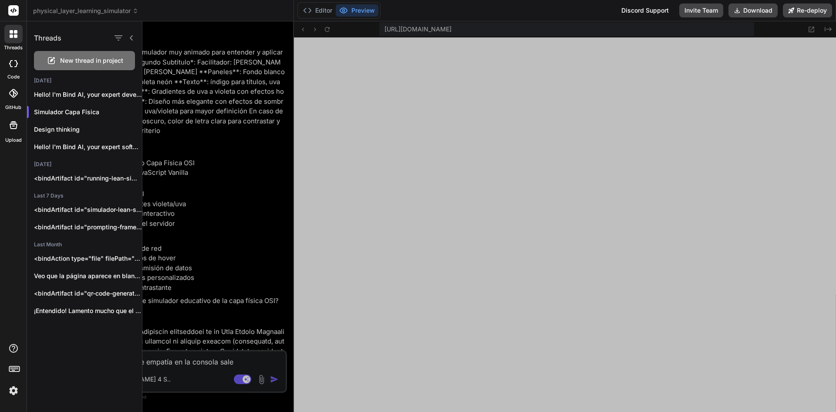
click at [278, 149] on div at bounding box center [489, 216] width 694 height 390
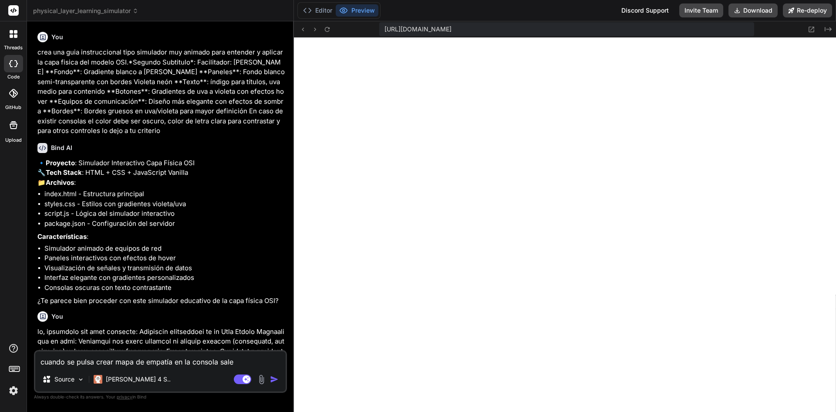
click at [13, 36] on icon at bounding box center [11, 35] width 3 height 3
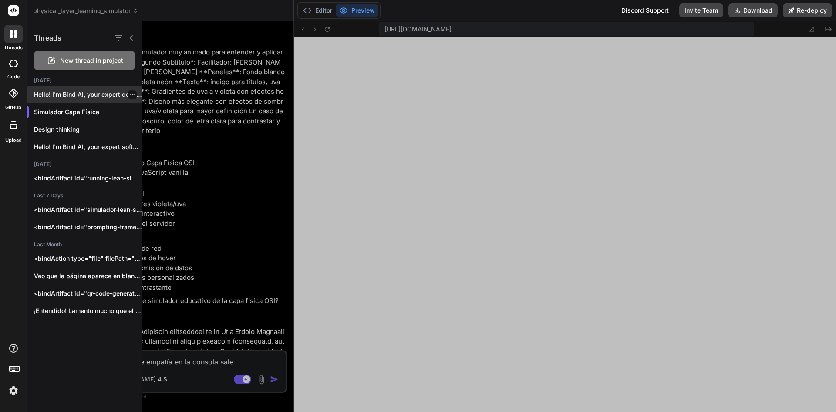
click at [71, 95] on p "Hello! I'm Bind AI, your expert development..." at bounding box center [88, 94] width 108 height 9
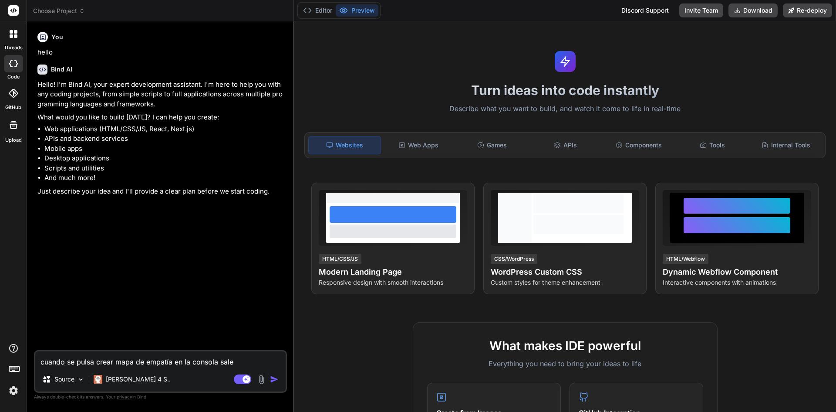
scroll to position [6247, 0]
click at [12, 39] on div at bounding box center [13, 34] width 18 height 18
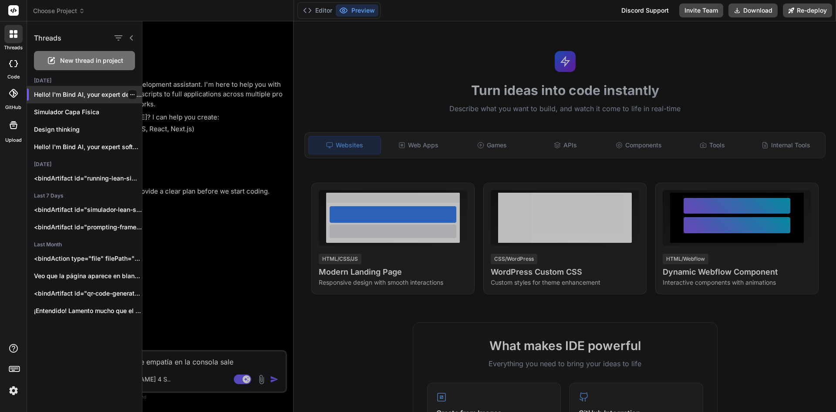
click at [130, 95] on icon "button" at bounding box center [132, 94] width 5 height 5
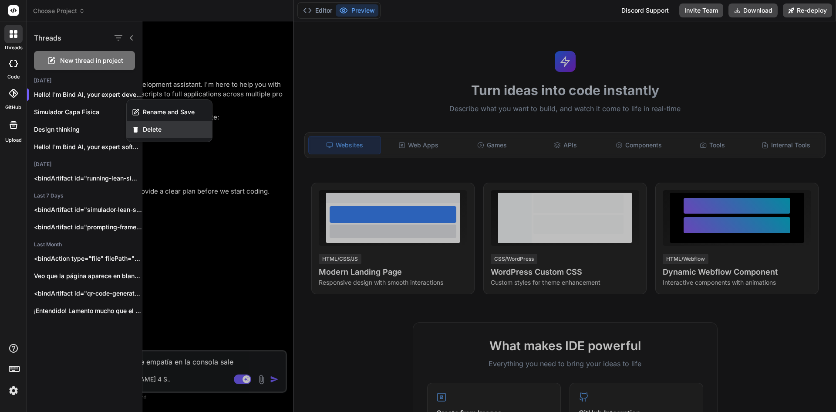
click at [154, 130] on span "Delete" at bounding box center [152, 129] width 19 height 9
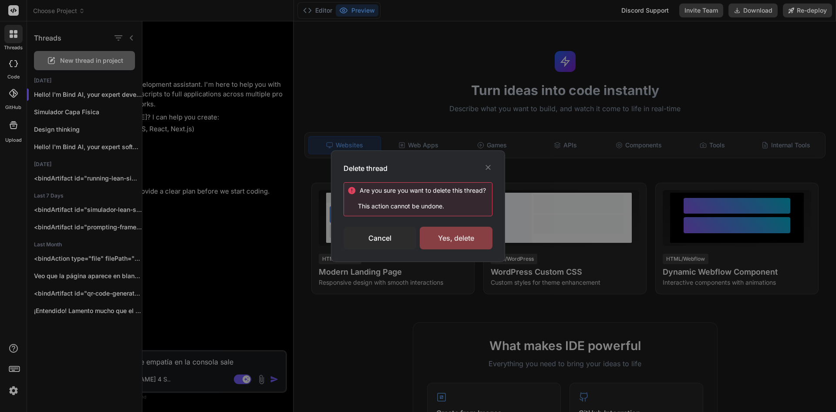
click at [471, 241] on div "Yes, delete" at bounding box center [456, 237] width 73 height 23
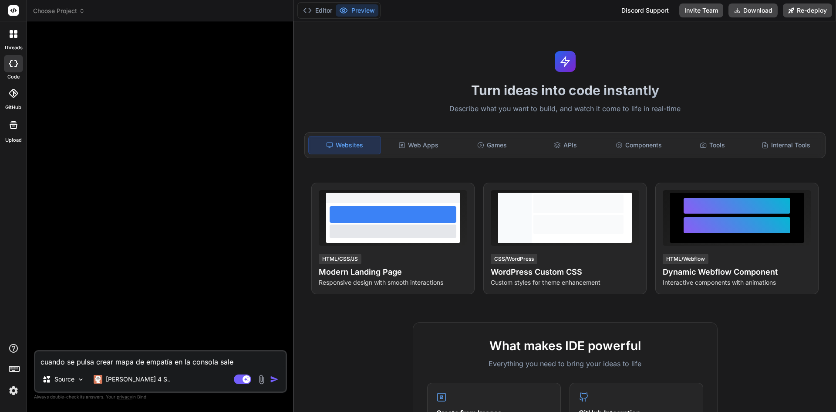
scroll to position [8275, 0]
click at [15, 39] on div at bounding box center [13, 34] width 18 height 18
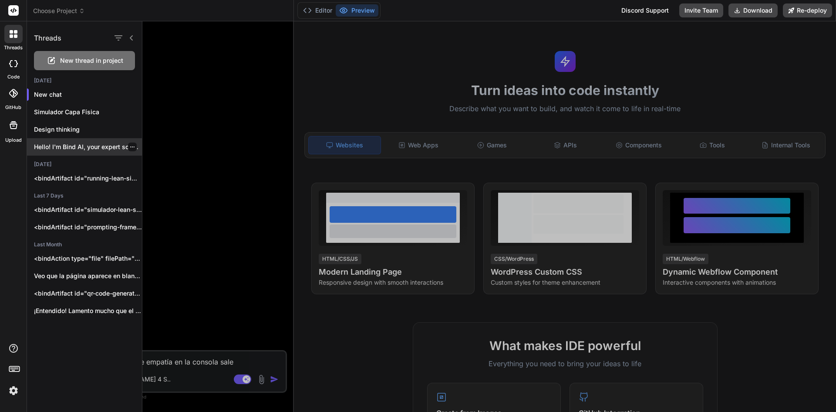
click at [104, 152] on div "Hello! I'm Bind AI, your expert software..." at bounding box center [84, 146] width 115 height 17
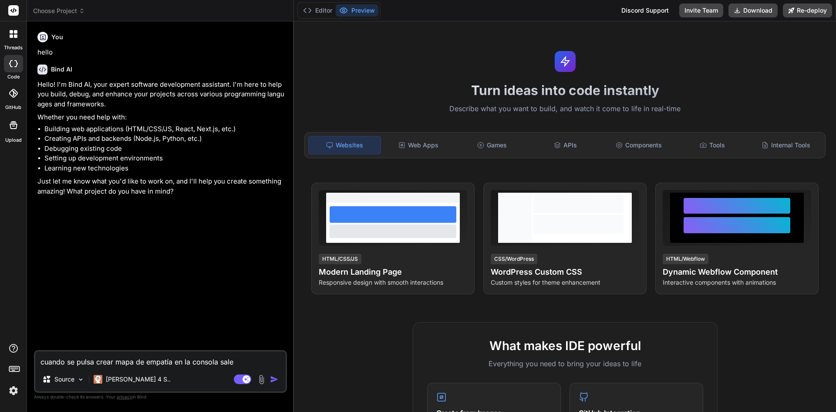
click at [14, 37] on icon at bounding box center [14, 34] width 8 height 8
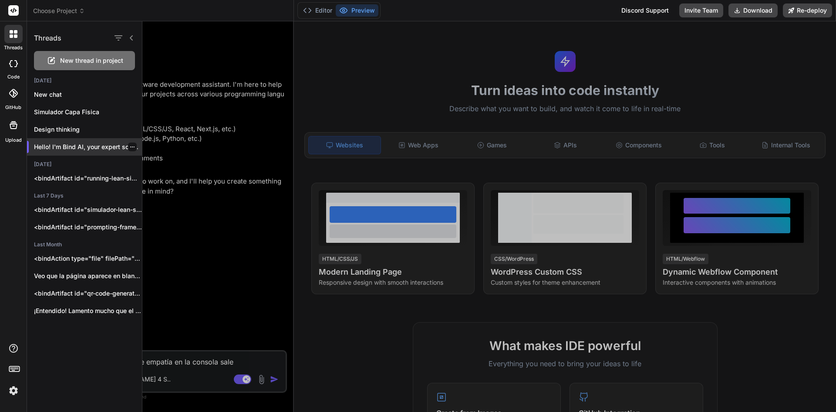
click at [130, 149] on div at bounding box center [132, 146] width 9 height 9
click at [130, 147] on icon "button" at bounding box center [132, 146] width 5 height 5
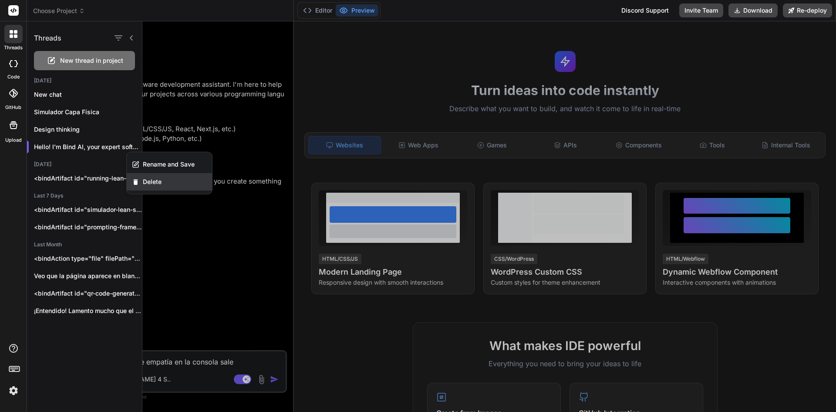
click at [147, 180] on span "Delete" at bounding box center [152, 181] width 19 height 9
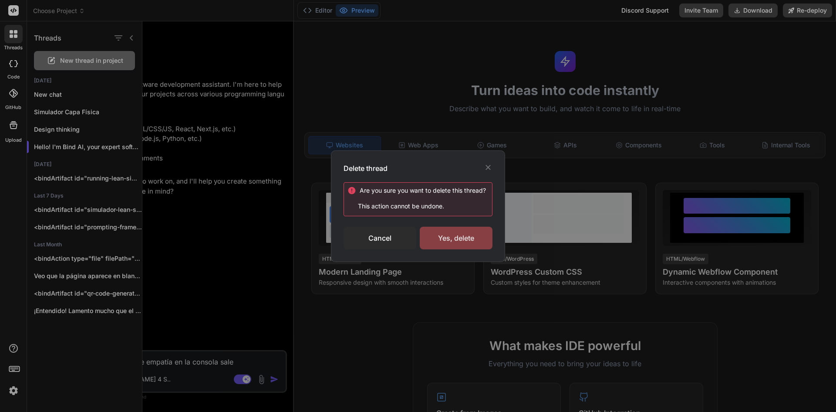
click at [428, 229] on div "Yes, delete" at bounding box center [456, 237] width 73 height 23
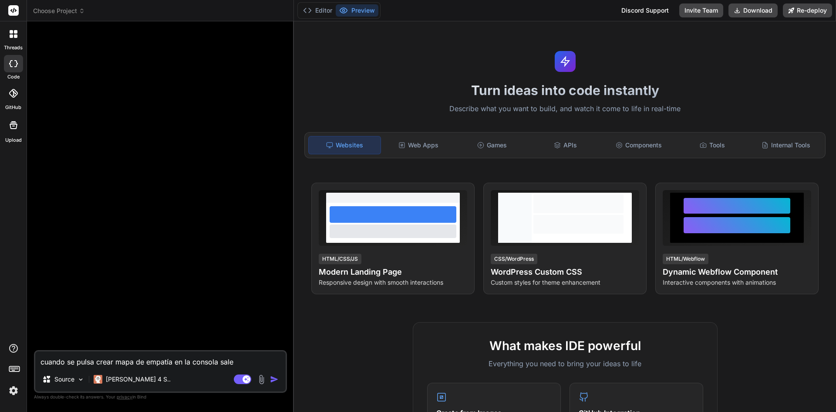
click at [10, 40] on div at bounding box center [13, 34] width 18 height 18
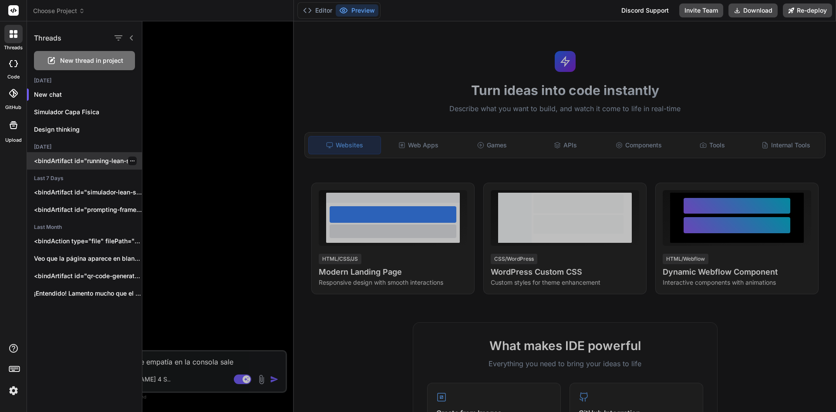
click at [83, 165] on div "<bindArtifact id="running-lean-simulator" title="Simulador Interactivo Running …" at bounding box center [84, 160] width 115 height 17
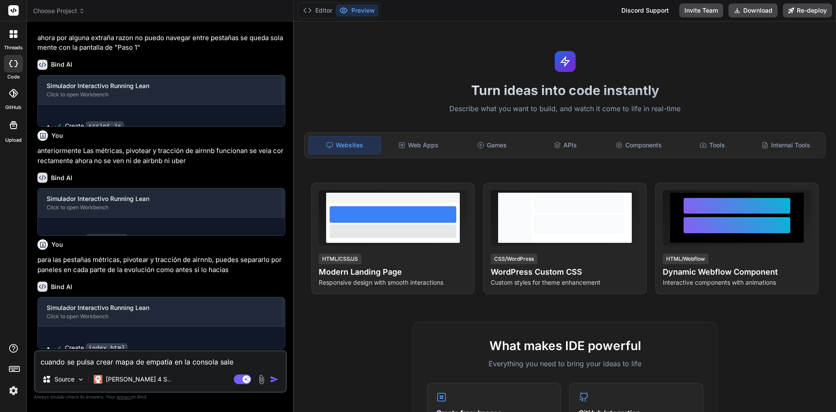
scroll to position [208, 0]
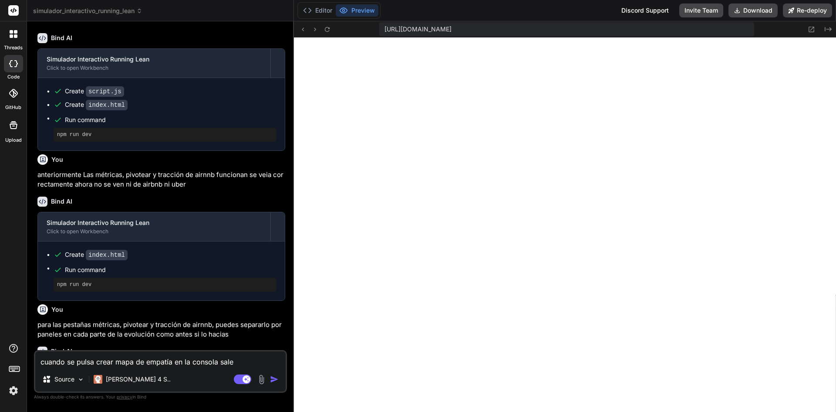
click at [14, 39] on div at bounding box center [13, 34] width 18 height 18
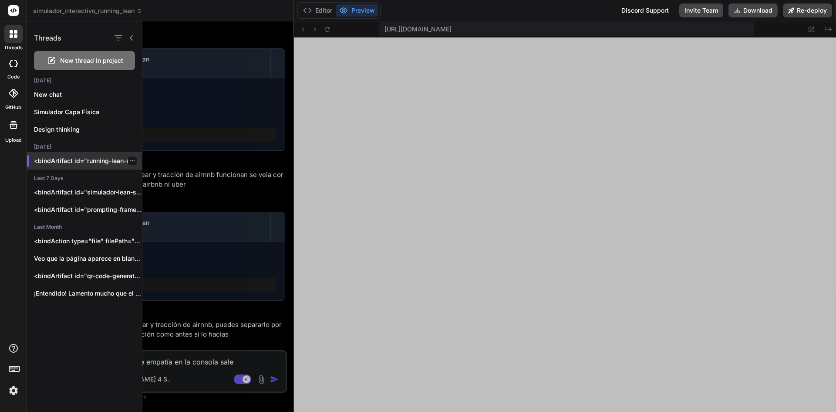
click at [130, 162] on icon "button" at bounding box center [132, 160] width 5 height 5
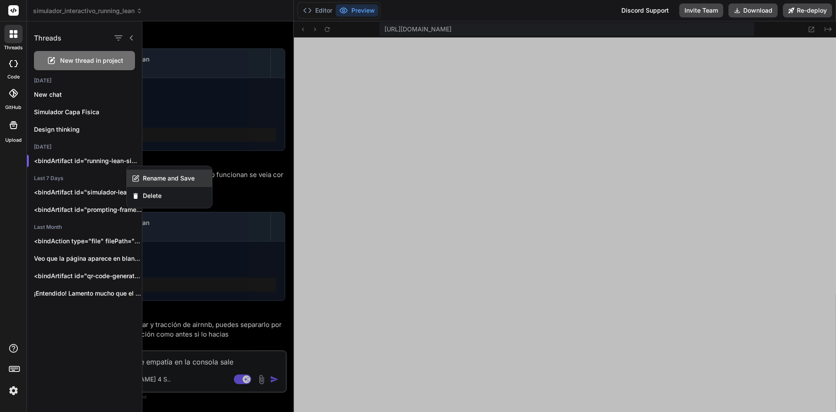
click at [159, 179] on span "Rename and Save" at bounding box center [169, 178] width 52 height 9
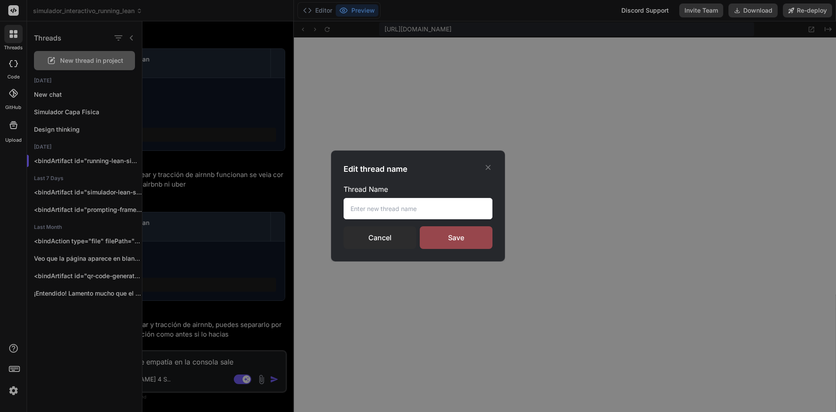
click at [352, 205] on input "text" at bounding box center [418, 208] width 149 height 21
click at [476, 238] on div "Save" at bounding box center [456, 237] width 73 height 23
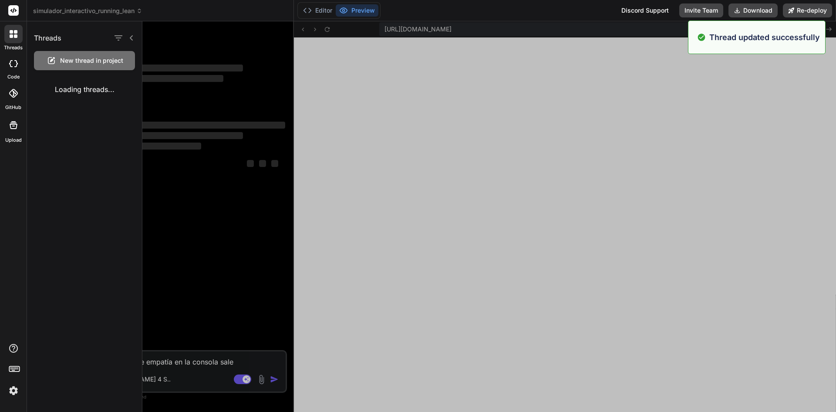
scroll to position [0, 0]
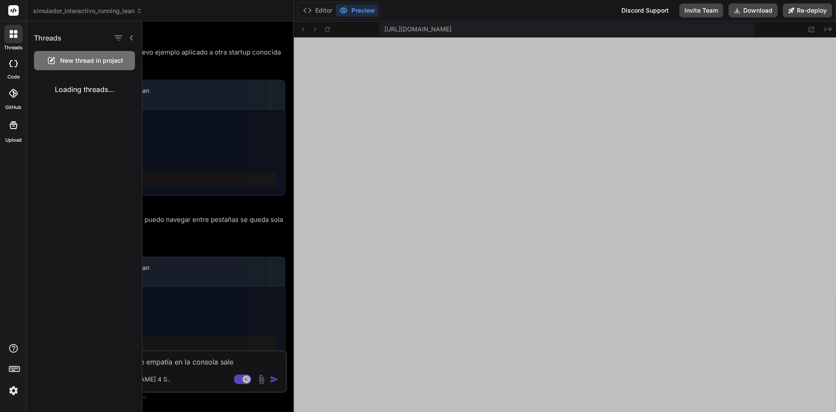
click at [424, 12] on div "Editor Preview Discord Support Invite Team Download Re-deploy" at bounding box center [565, 10] width 542 height 21
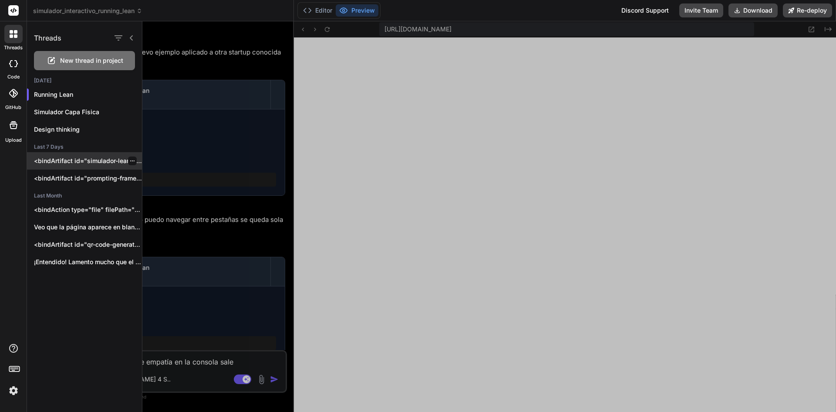
click at [70, 161] on p "<bindArtifact id="simulador-lean-startup" title="Simulador Lean Startup Interac…" at bounding box center [88, 160] width 108 height 9
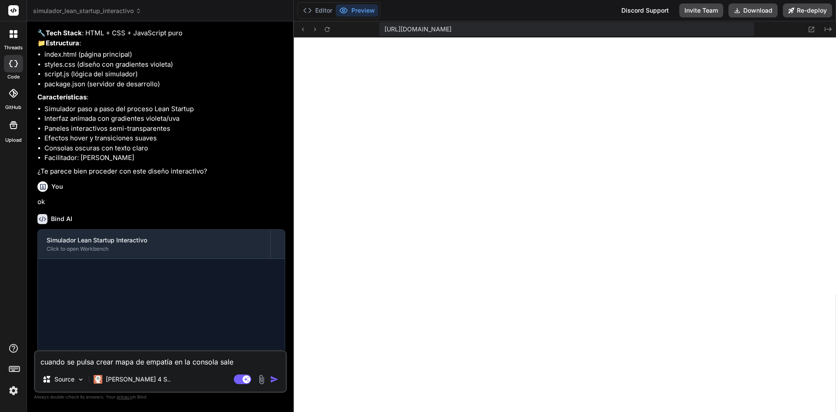
scroll to position [159, 0]
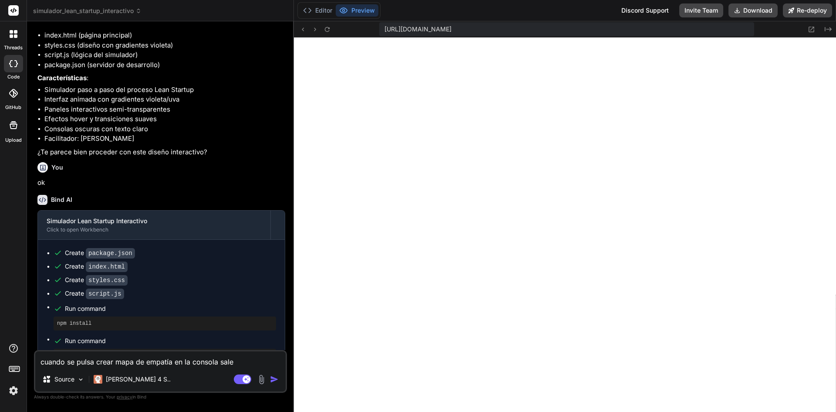
click at [12, 37] on icon at bounding box center [11, 35] width 3 height 3
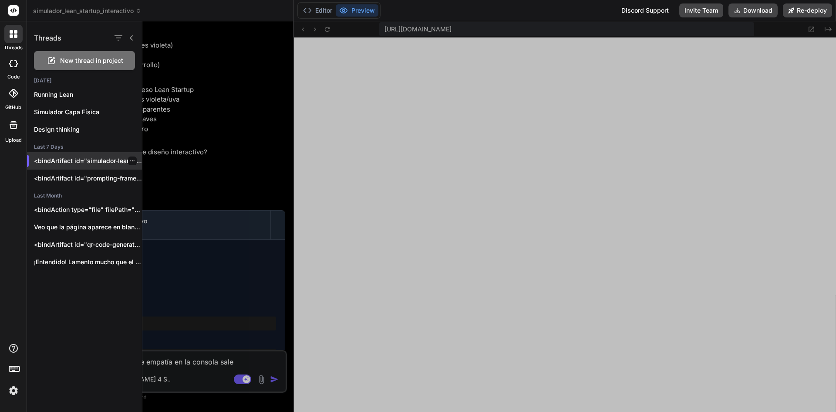
click at [131, 162] on icon "button" at bounding box center [132, 160] width 5 height 5
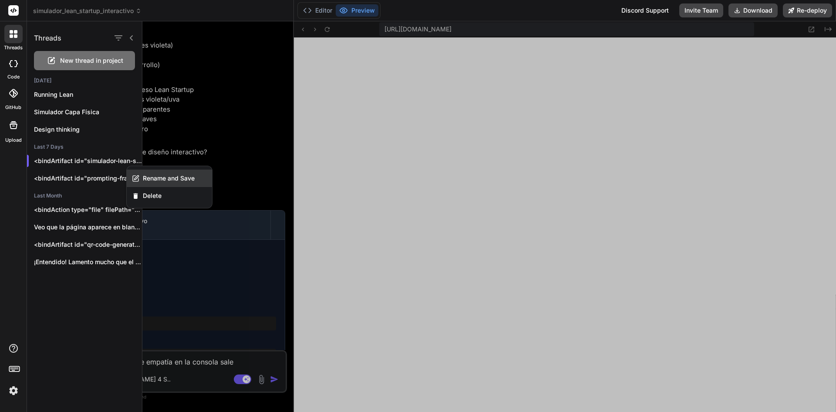
click at [155, 181] on span "Rename and Save" at bounding box center [169, 178] width 52 height 9
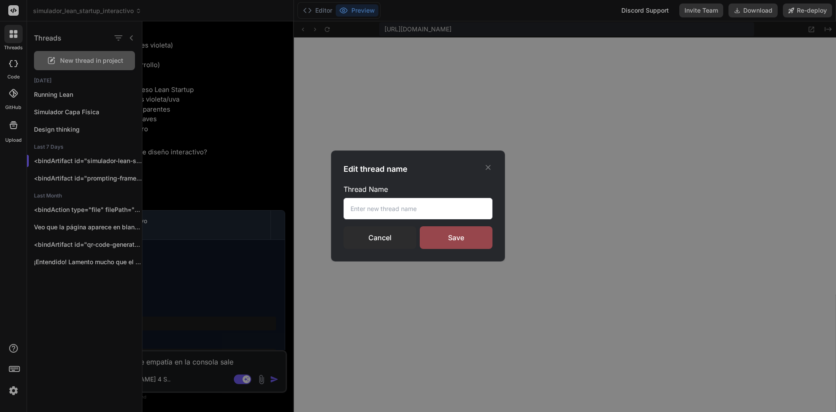
click at [396, 213] on input "text" at bounding box center [418, 208] width 149 height 21
drag, startPoint x: 429, startPoint y: 211, endPoint x: 312, endPoint y: 204, distance: 117.4
click at [312, 204] on div "Edit thread name Thread Name [PERSON_NAME] startup Cancel Save" at bounding box center [418, 206] width 836 height 412
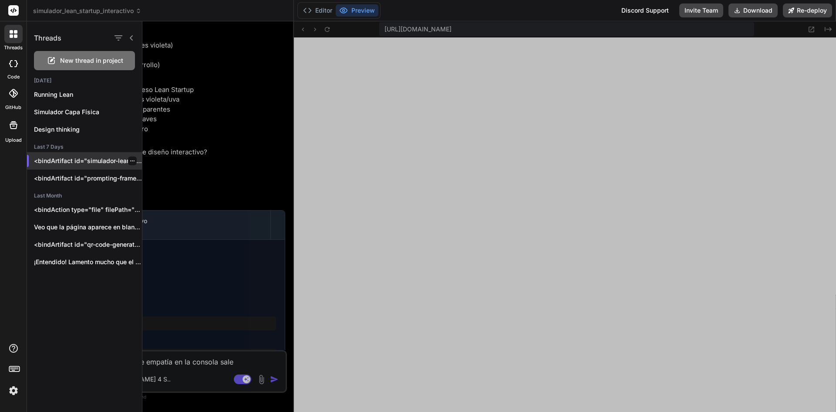
click at [132, 161] on div at bounding box center [132, 160] width 9 height 9
click at [128, 164] on div at bounding box center [132, 160] width 9 height 9
click at [130, 162] on icon "button" at bounding box center [132, 160] width 5 height 5
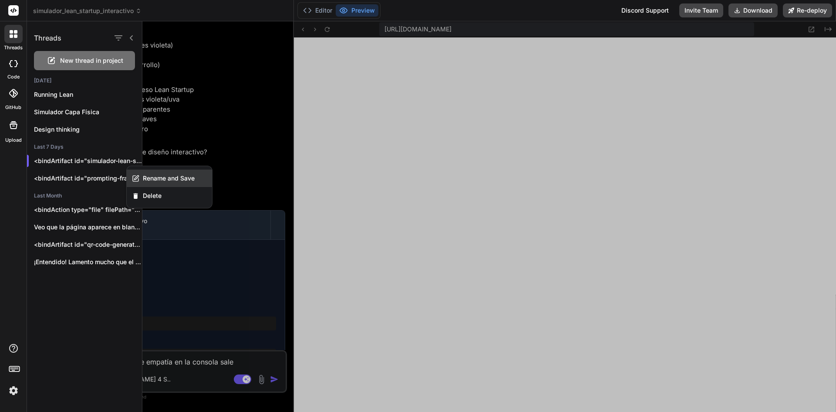
click at [146, 179] on span "Rename and Save" at bounding box center [169, 178] width 52 height 9
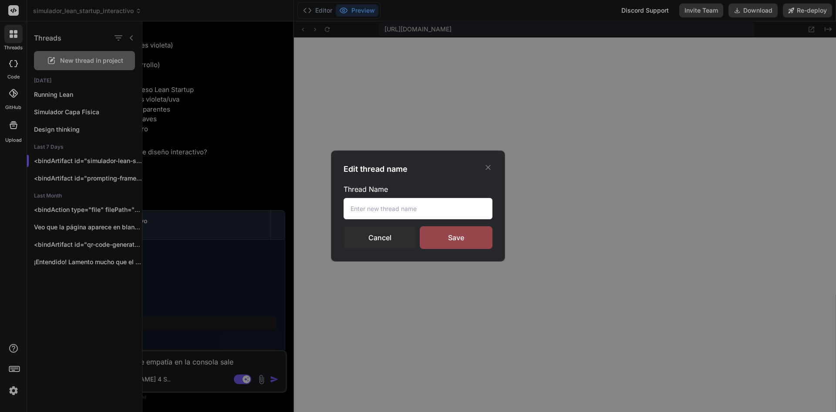
click at [443, 215] on input "text" at bounding box center [418, 208] width 149 height 21
click at [449, 236] on div "Save" at bounding box center [456, 237] width 73 height 23
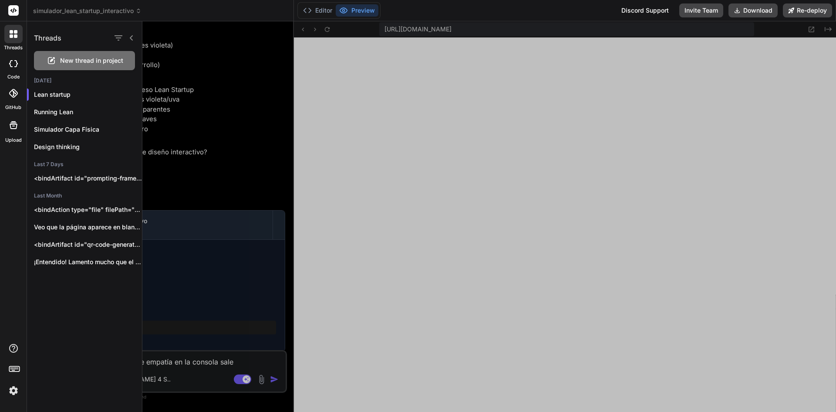
scroll to position [0, 0]
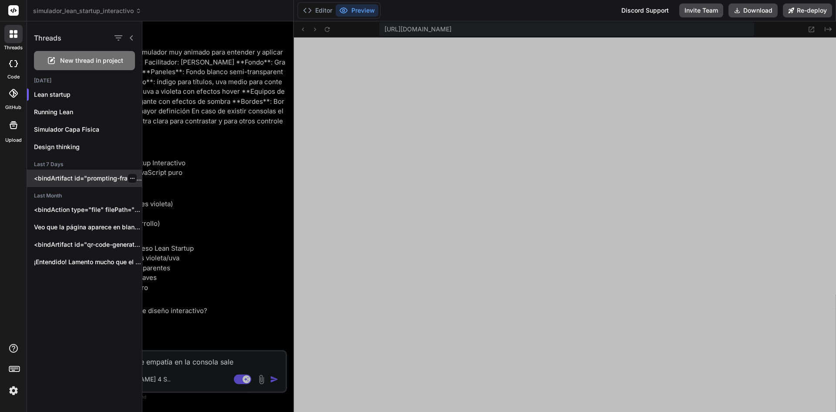
click at [84, 181] on p "<bindArtifact id="prompting-frameworks-platform" title="Prompting Frameworks Le…" at bounding box center [88, 178] width 108 height 9
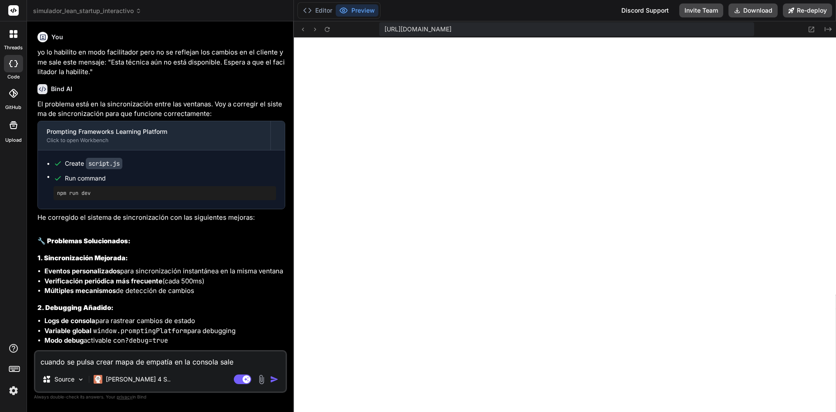
click at [20, 38] on div at bounding box center [13, 34] width 18 height 18
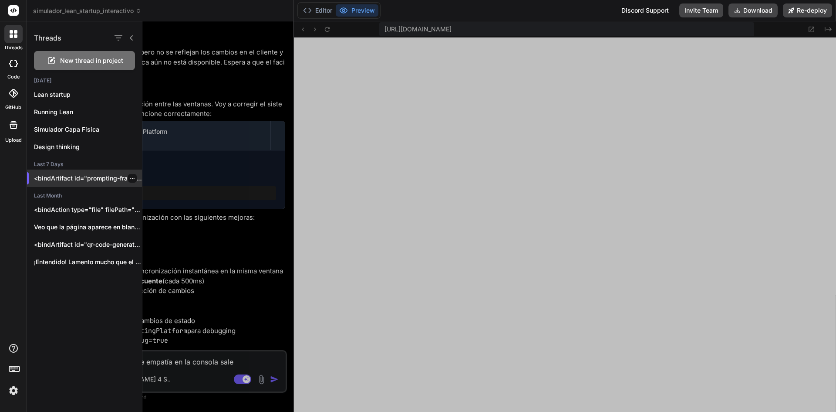
click at [90, 183] on div "<bindArtifact id="prompting-frameworks-platform" title="Prompting Frameworks Le…" at bounding box center [84, 177] width 115 height 17
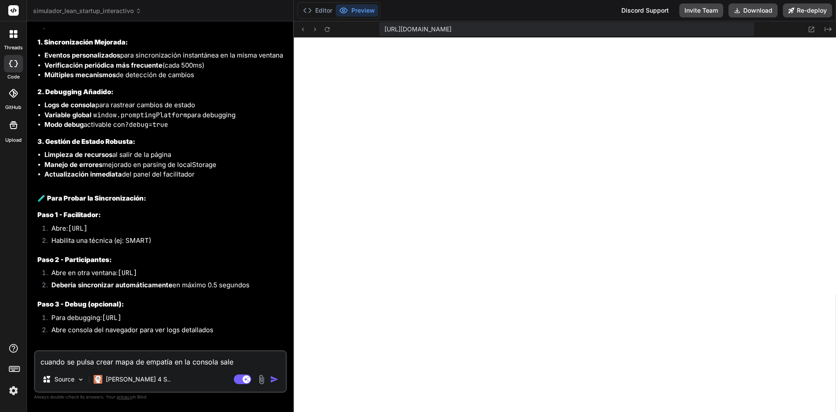
scroll to position [218, 0]
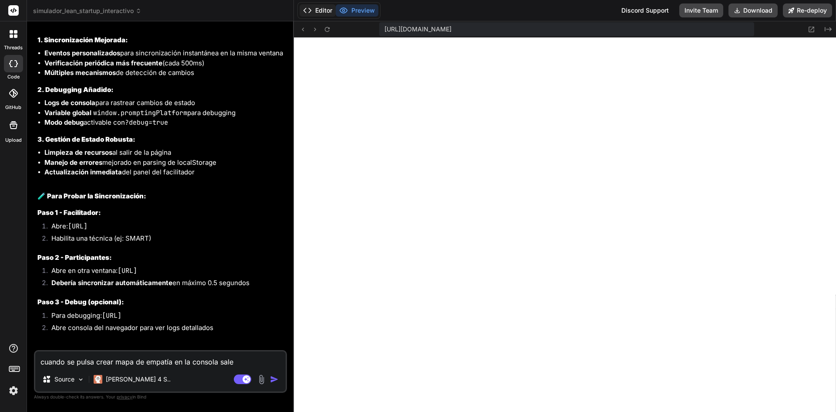
click at [317, 11] on button "Editor" at bounding box center [318, 10] width 36 height 12
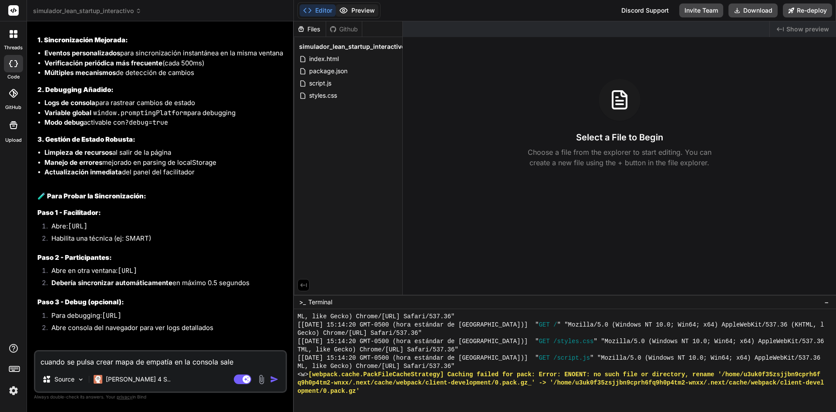
click at [351, 14] on button "Preview" at bounding box center [357, 10] width 43 height 12
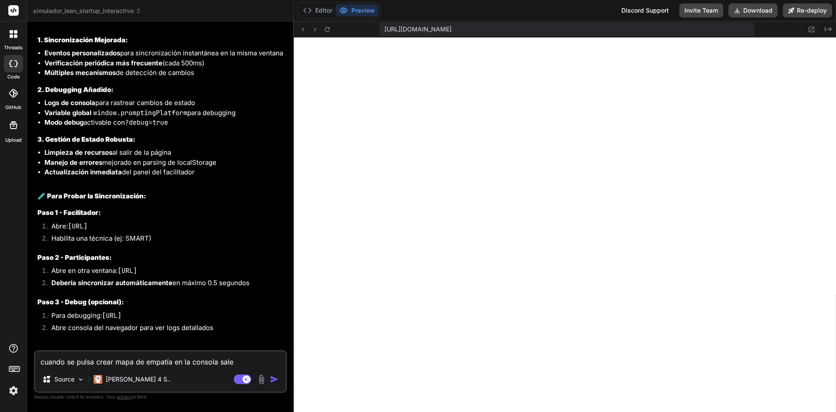
click at [16, 43] on div "threads" at bounding box center [13, 36] width 27 height 30
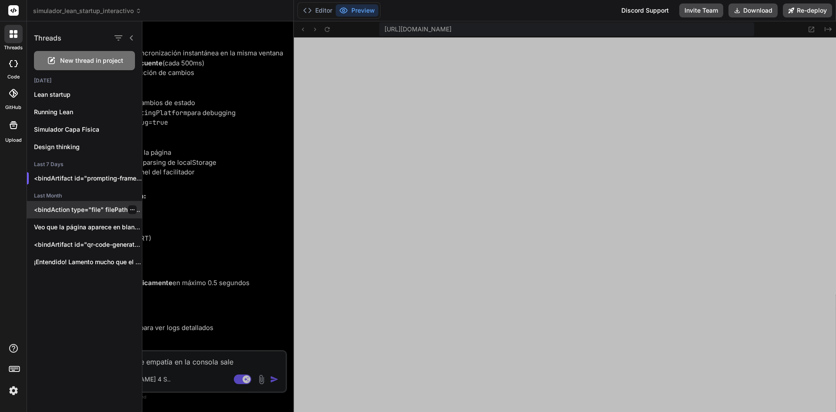
click at [81, 216] on div "<bindAction type="file" filePath="src/components/tabs/CaseStudiesTab.jsx">impor…" at bounding box center [84, 209] width 115 height 17
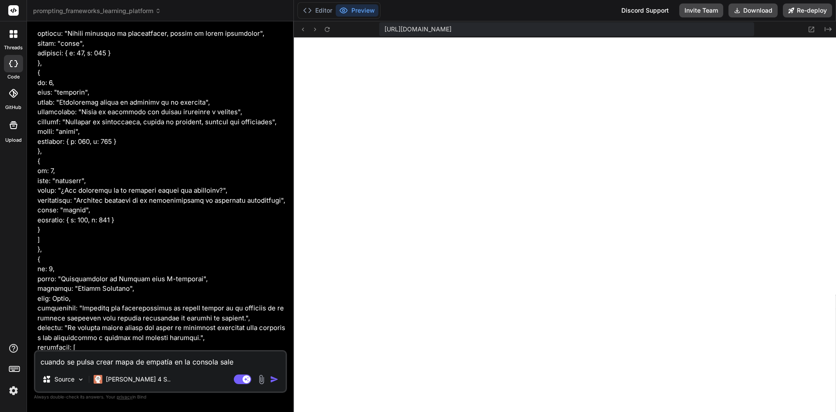
scroll to position [6703, 0]
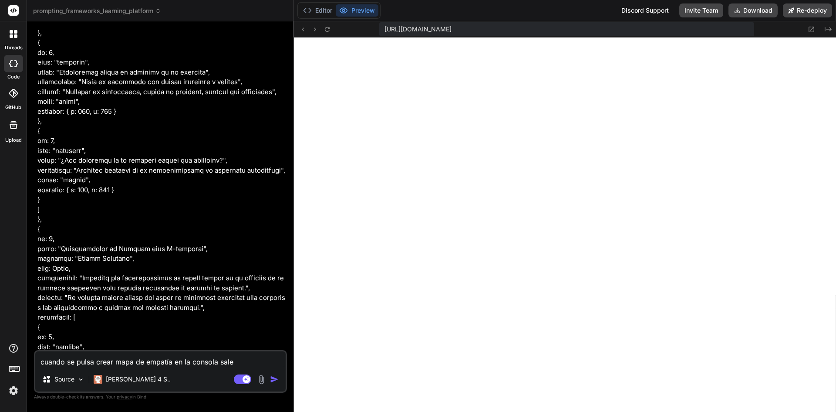
click at [15, 44] on div "threads" at bounding box center [13, 36] width 27 height 30
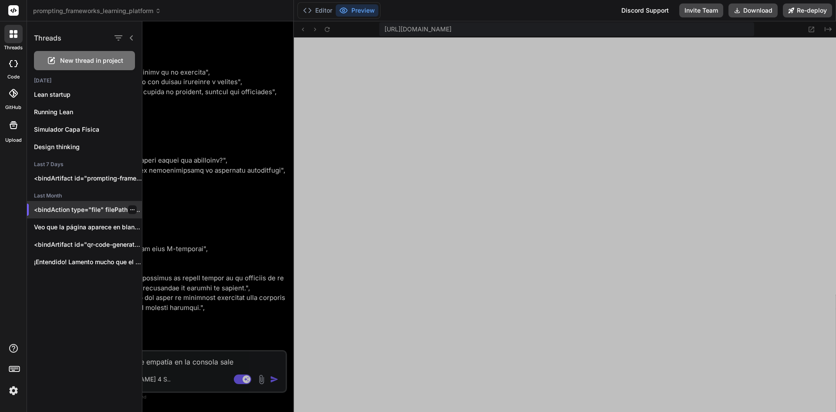
click at [131, 210] on icon "button" at bounding box center [132, 209] width 5 height 5
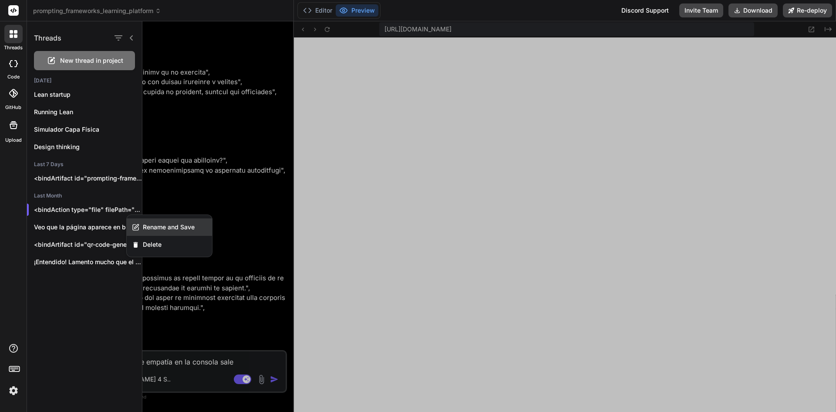
click at [152, 224] on span "Rename and Save" at bounding box center [169, 227] width 52 height 9
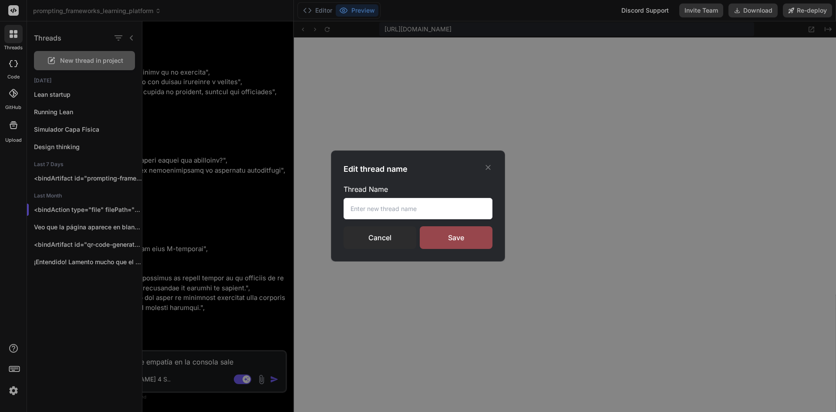
drag, startPoint x: 375, startPoint y: 208, endPoint x: 376, endPoint y: 214, distance: 6.1
click at [375, 209] on input "text" at bounding box center [418, 208] width 149 height 21
click at [376, 213] on input "text" at bounding box center [418, 208] width 149 height 21
click at [412, 213] on input "text" at bounding box center [418, 208] width 149 height 21
paste input "Técnicas de Prompting"
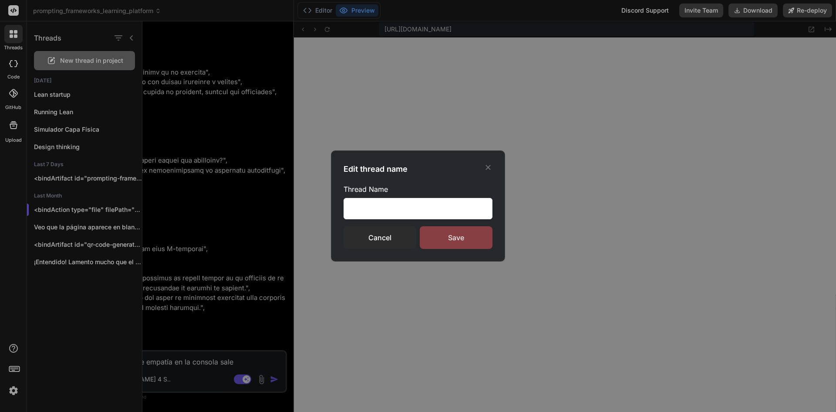
click at [453, 236] on div "Save" at bounding box center [456, 237] width 73 height 23
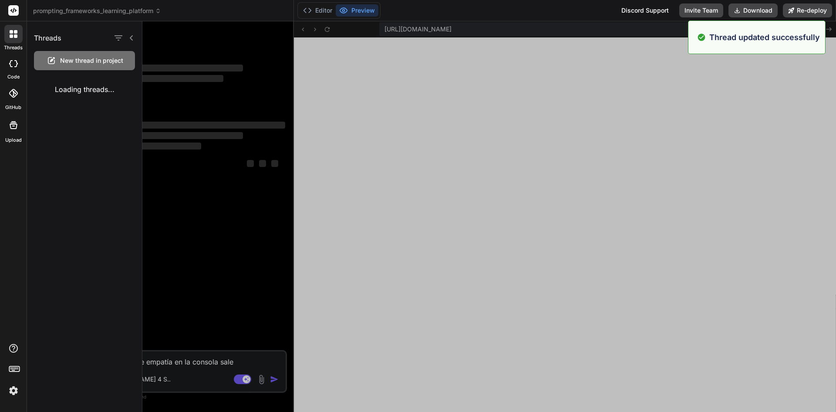
scroll to position [0, 0]
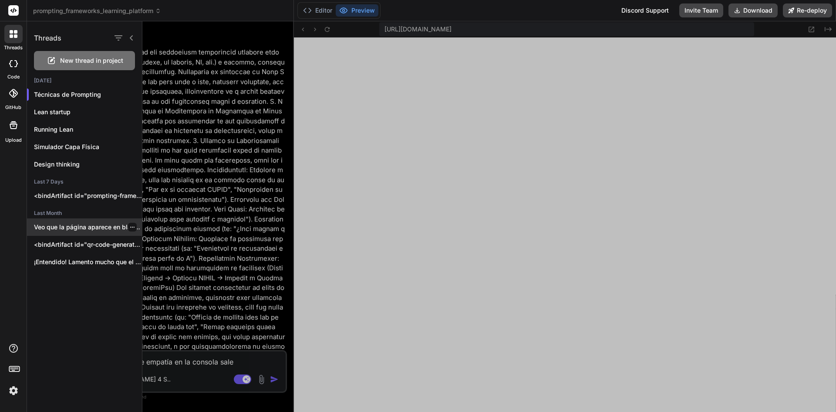
click at [77, 232] on div "Veo que la página aparece en blanco...." at bounding box center [84, 226] width 115 height 17
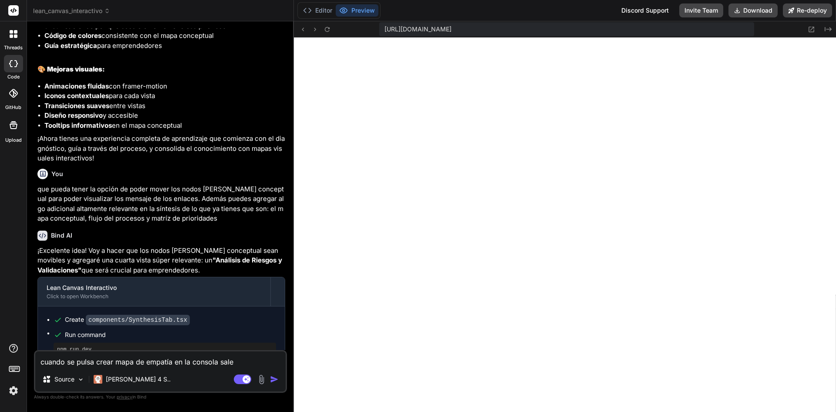
scroll to position [1329, 0]
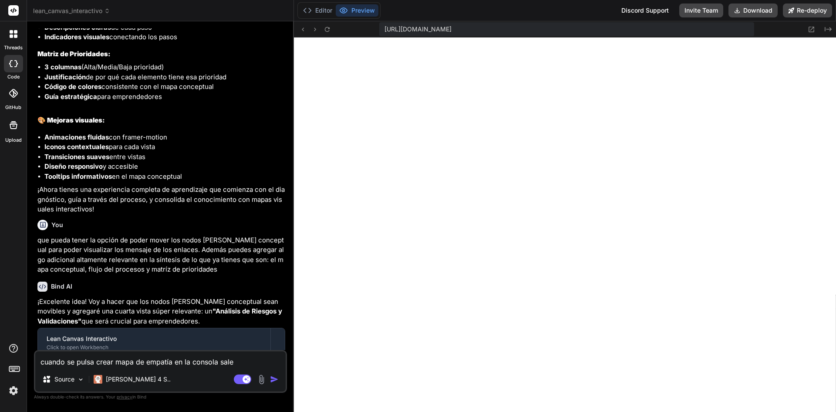
click at [10, 35] on icon at bounding box center [11, 35] width 3 height 3
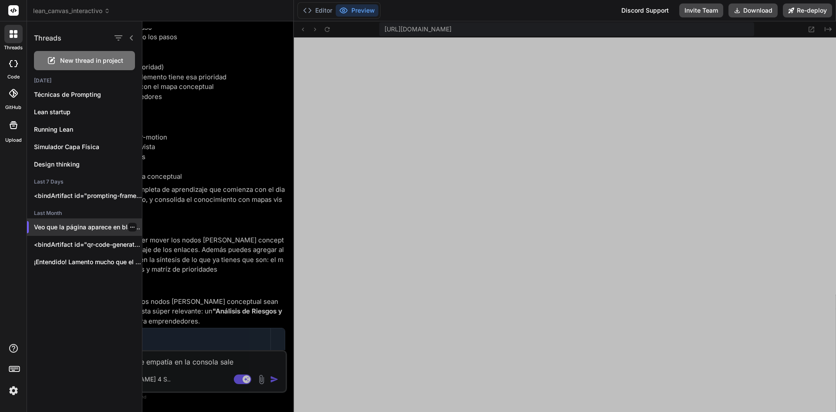
click at [130, 225] on icon "button" at bounding box center [132, 226] width 5 height 5
click at [161, 244] on span "Rename and Save" at bounding box center [169, 244] width 52 height 9
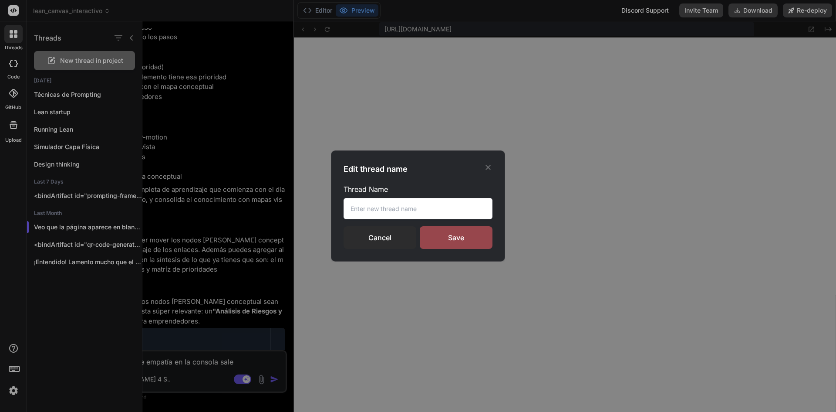
click at [389, 52] on div "Edit thread name Thread Name Cancel Save" at bounding box center [418, 206] width 836 height 412
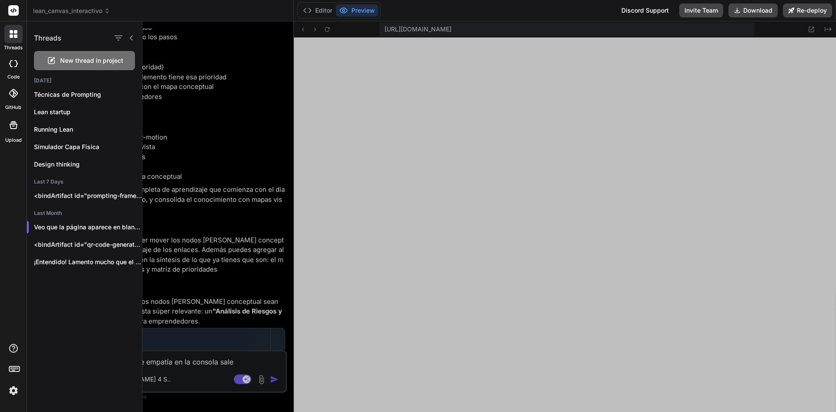
drag, startPoint x: 482, startPoint y: 61, endPoint x: 520, endPoint y: 63, distance: 38.4
click at [520, 63] on div at bounding box center [489, 216] width 694 height 390
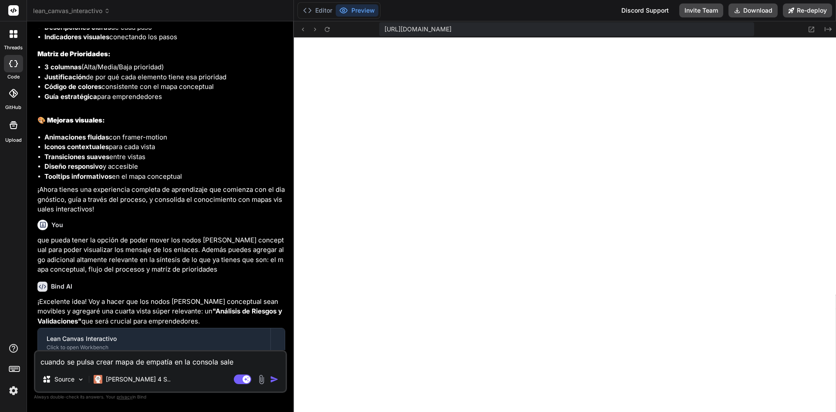
click at [17, 37] on div at bounding box center [13, 34] width 18 height 18
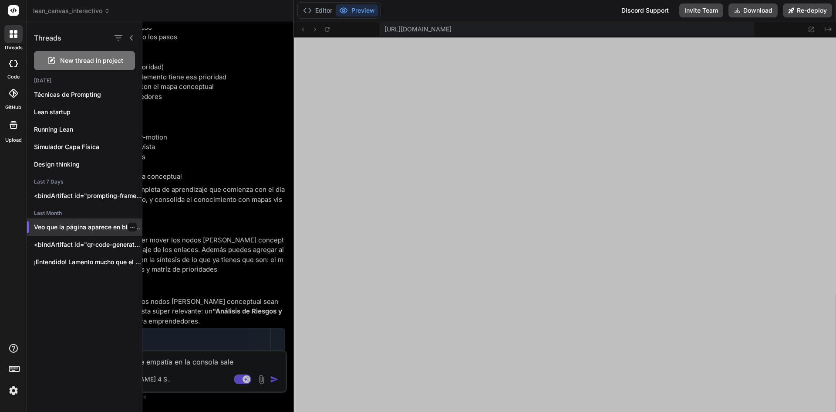
click at [130, 227] on icon "button" at bounding box center [132, 226] width 4 height 1
click at [160, 242] on span "Rename and Save" at bounding box center [169, 244] width 52 height 9
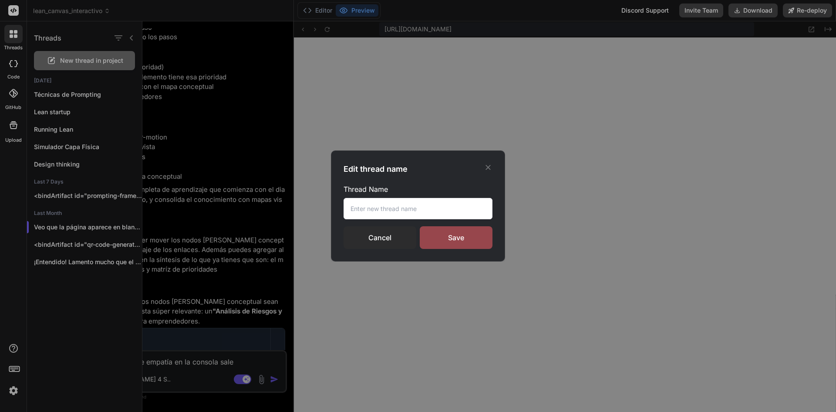
click at [354, 208] on input "text" at bounding box center [418, 208] width 149 height 21
paste input "Lean Canvas"
click at [443, 240] on div "Save" at bounding box center [456, 237] width 73 height 23
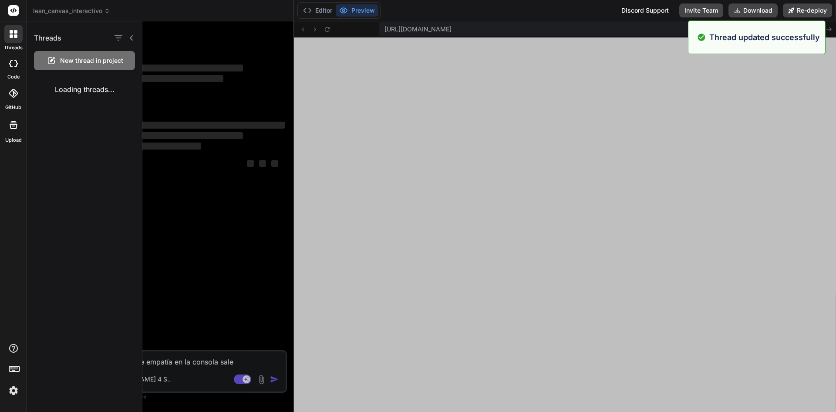
scroll to position [0, 0]
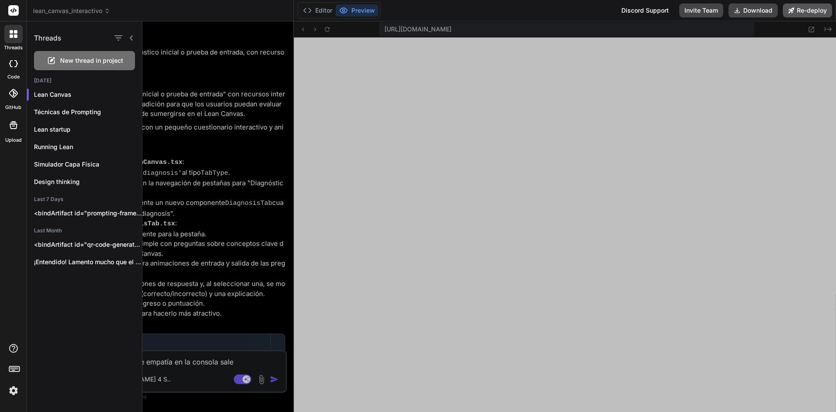
click at [806, 12] on button "Re-deploy" at bounding box center [807, 10] width 49 height 14
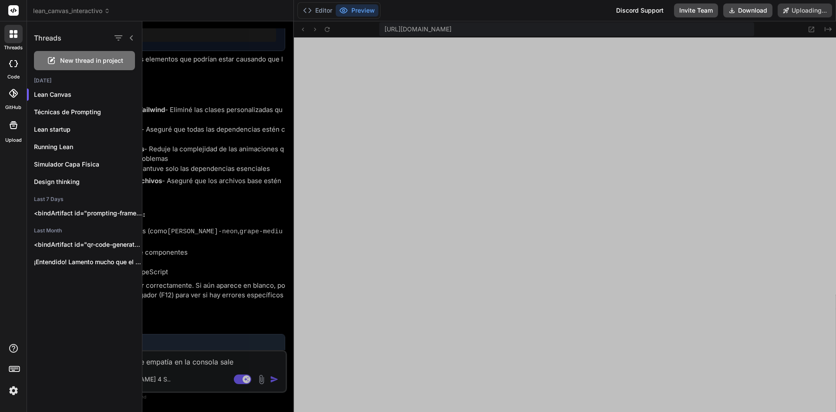
scroll to position [3427, 0]
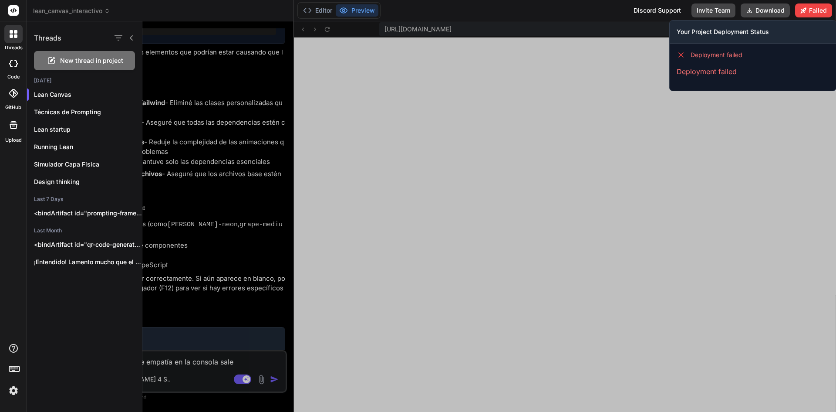
click at [680, 54] on icon at bounding box center [681, 55] width 4 height 4
click at [690, 68] on p "Deployment failed" at bounding box center [753, 71] width 152 height 10
click at [682, 54] on icon at bounding box center [681, 55] width 4 height 4
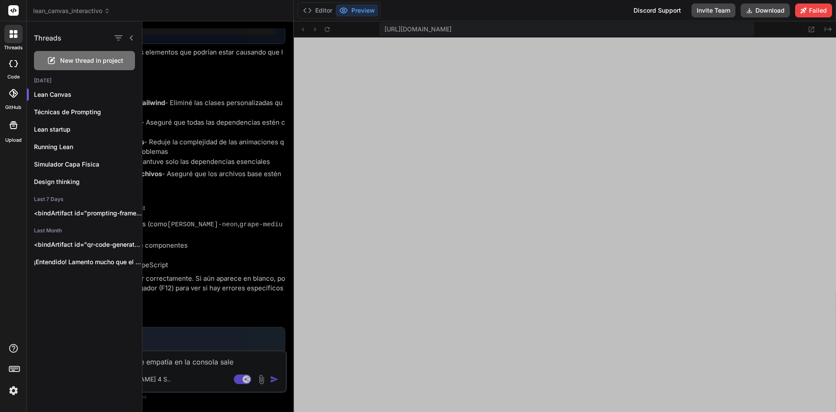
click at [396, 120] on div at bounding box center [489, 216] width 694 height 390
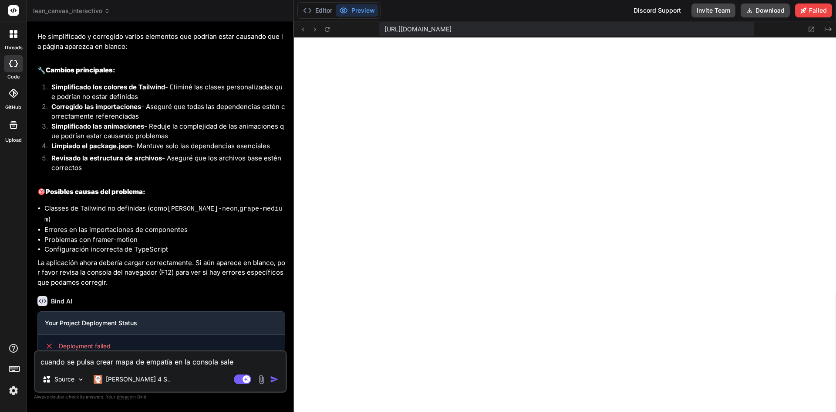
scroll to position [3451, 0]
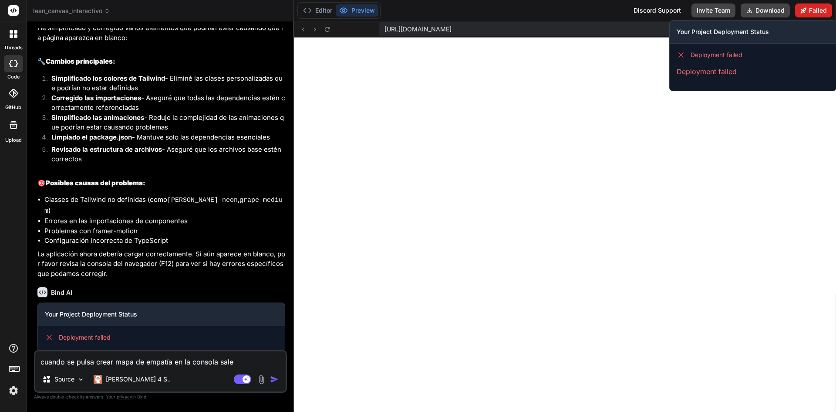
click at [806, 11] on icon at bounding box center [803, 10] width 6 height 6
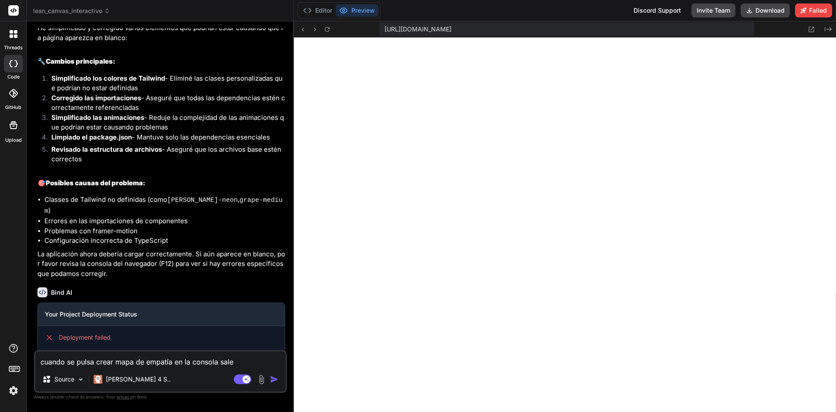
click at [12, 36] on icon at bounding box center [11, 35] width 3 height 3
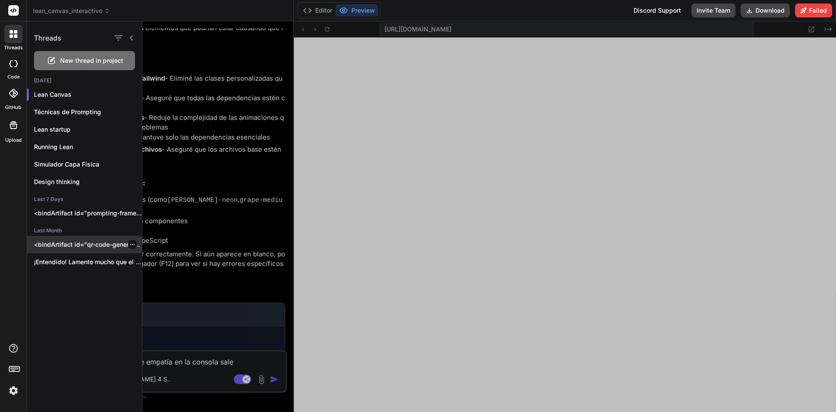
click at [82, 244] on p "<bindArtifact id="qr-code-generator" title="QR Code Generator"> <bindAction typ…" at bounding box center [88, 244] width 108 height 9
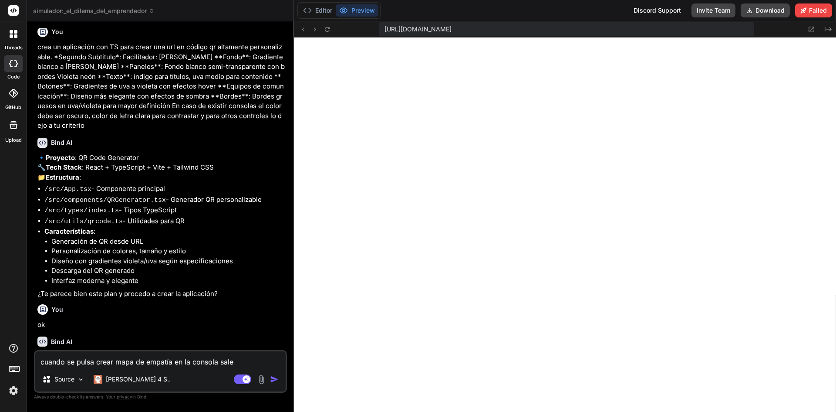
scroll to position [0, 0]
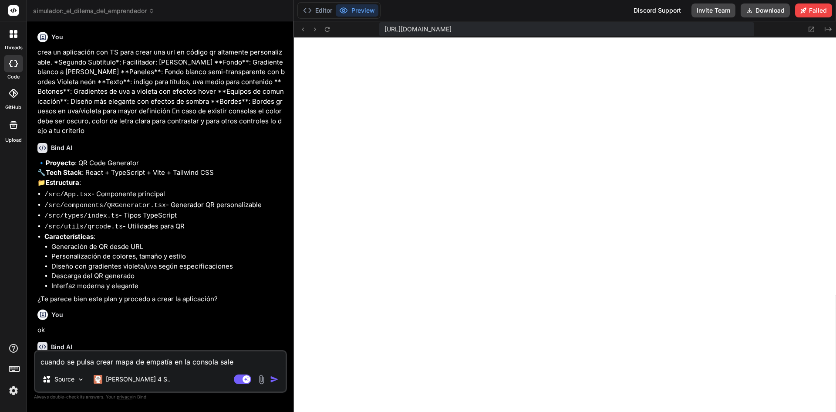
click at [11, 36] on icon at bounding box center [11, 35] width 3 height 3
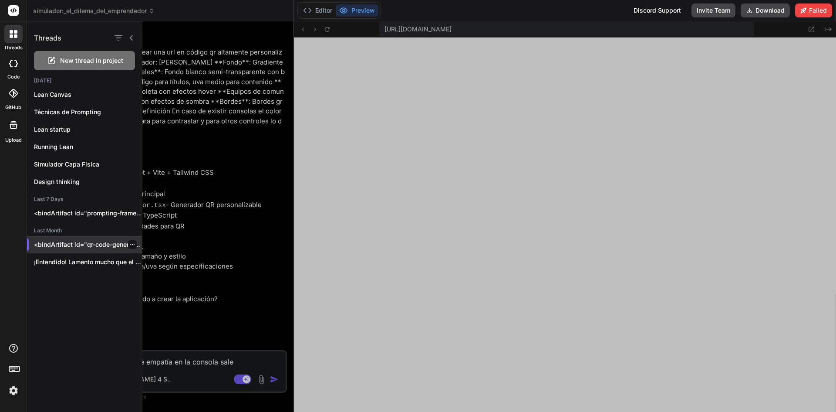
click at [130, 244] on icon "button" at bounding box center [132, 244] width 4 height 1
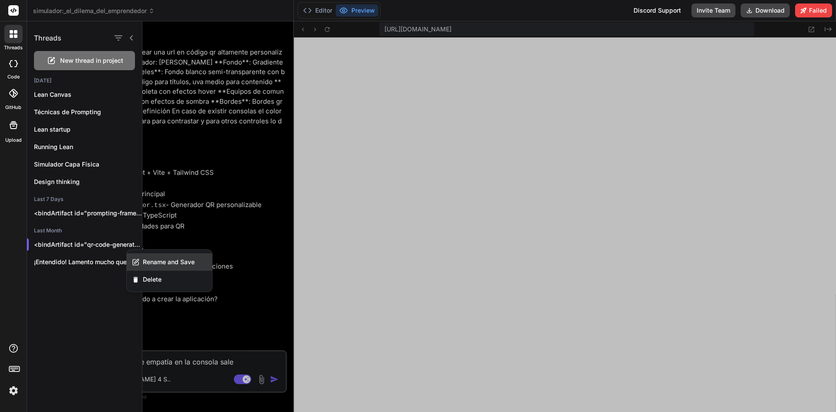
click at [164, 262] on span "Rename and Save" at bounding box center [169, 261] width 52 height 9
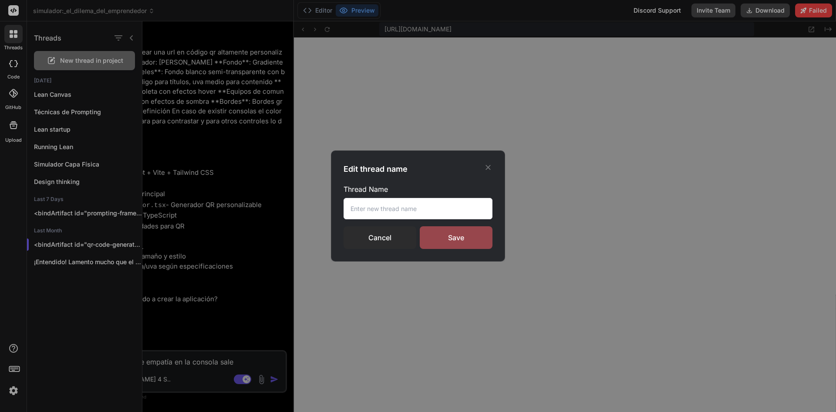
click at [361, 206] on input "text" at bounding box center [418, 208] width 149 height 21
paste input "El Dilema del Emprendedor"
click at [456, 241] on div "Save" at bounding box center [456, 237] width 73 height 23
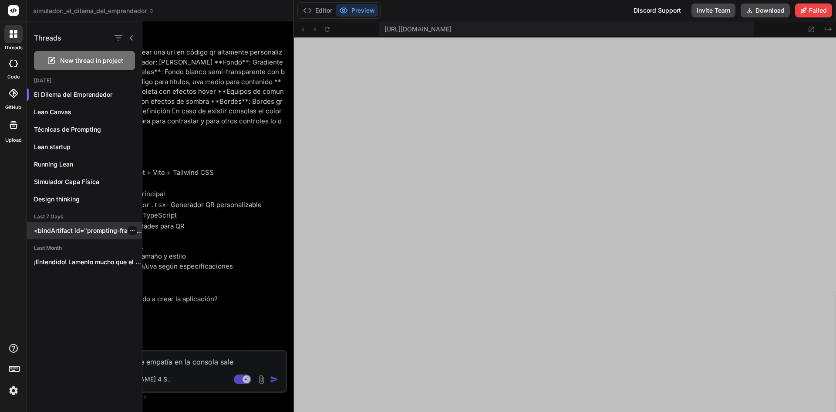
click at [104, 232] on p "<bindArtifact id="prompting-frameworks-platform" title="Prompting Frameworks Le…" at bounding box center [88, 230] width 108 height 9
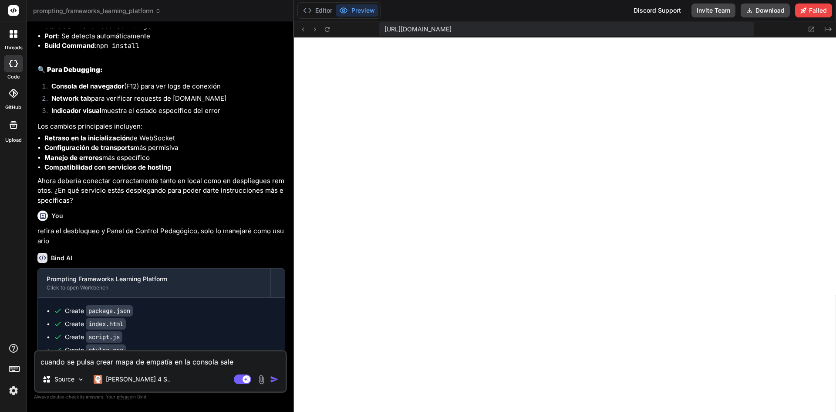
scroll to position [1948, 0]
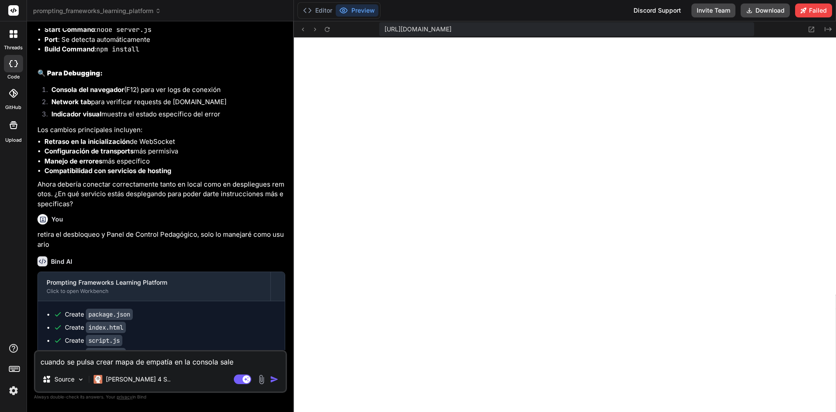
click at [10, 39] on div at bounding box center [13, 34] width 18 height 18
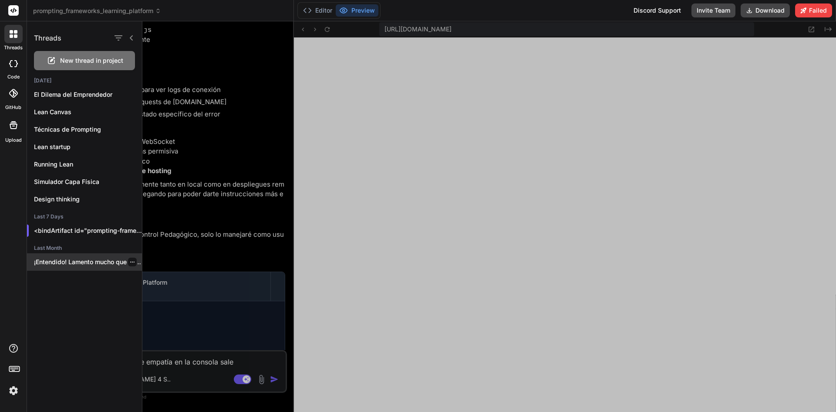
click at [87, 267] on div "¡Entendido! Lamento mucho que el problema de..." at bounding box center [84, 261] width 115 height 17
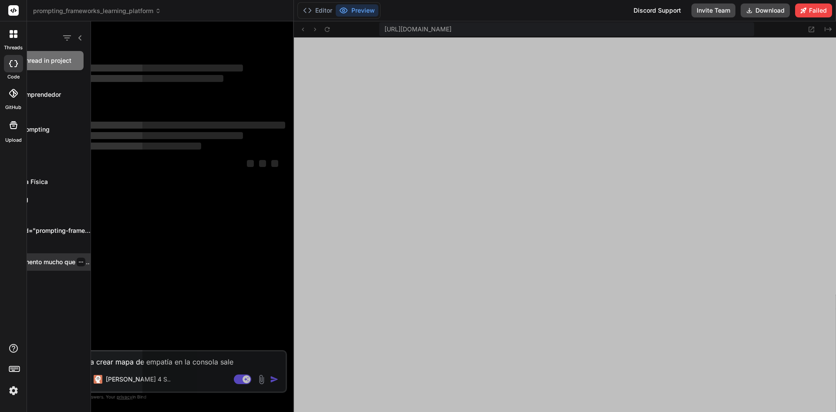
scroll to position [0, 0]
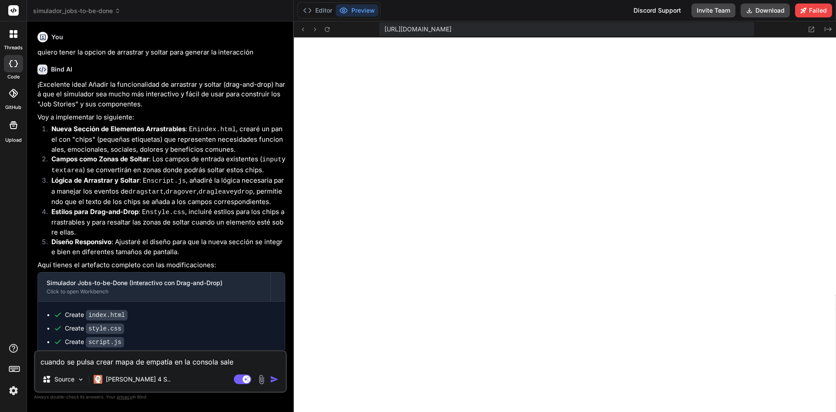
click at [9, 35] on div at bounding box center [13, 34] width 18 height 18
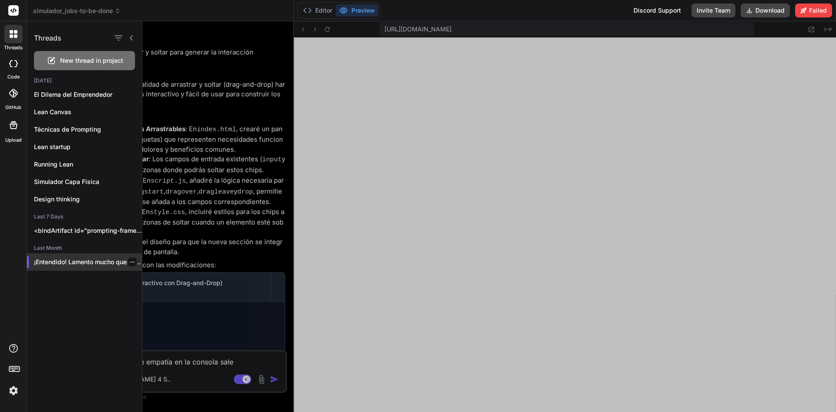
click at [130, 263] on icon "button" at bounding box center [132, 261] width 5 height 5
click at [157, 280] on span "Rename and Save" at bounding box center [169, 279] width 52 height 9
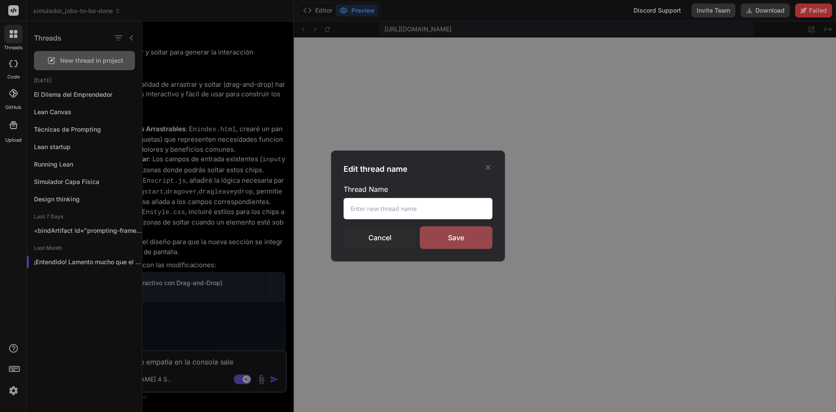
click at [391, 210] on input "text" at bounding box center [418, 208] width 149 height 21
paste input "Jobs-to-be-Done"
click at [442, 236] on div "Save" at bounding box center [456, 237] width 73 height 23
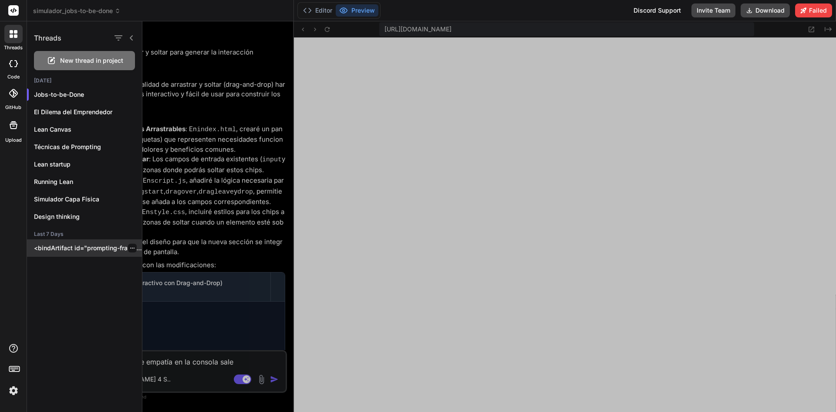
click at [100, 252] on div "<bindArtifact id="prompting-frameworks-platform" title="Prompting Frameworks Le…" at bounding box center [84, 247] width 115 height 17
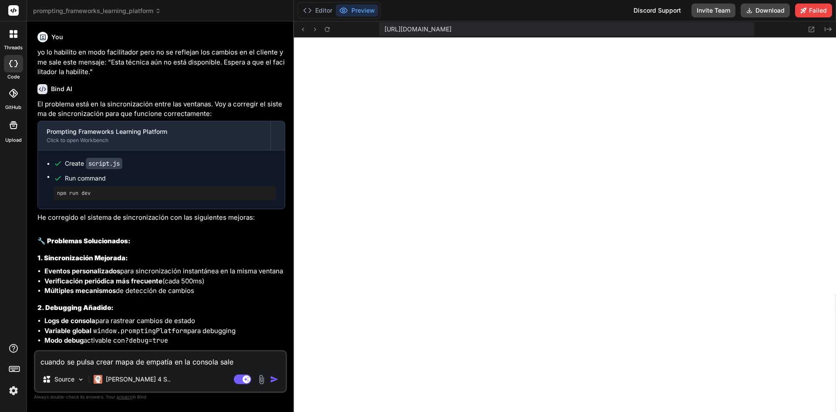
click at [19, 12] on div at bounding box center [13, 10] width 27 height 21
click at [16, 12] on rect at bounding box center [13, 10] width 10 height 10
click at [11, 14] on rect at bounding box center [13, 10] width 10 height 10
click at [17, 10] on icon at bounding box center [13, 10] width 7 height 5
